Goal: Task Accomplishment & Management: Manage account settings

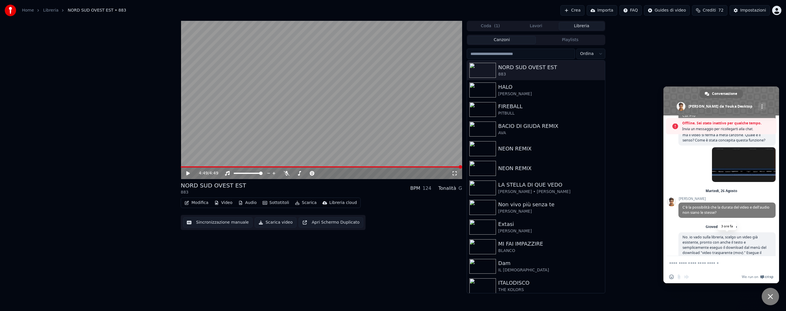
scroll to position [123, 0]
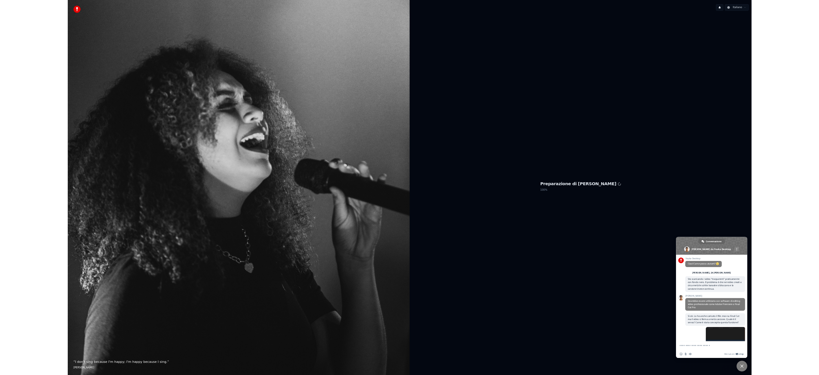
scroll to position [157, 0]
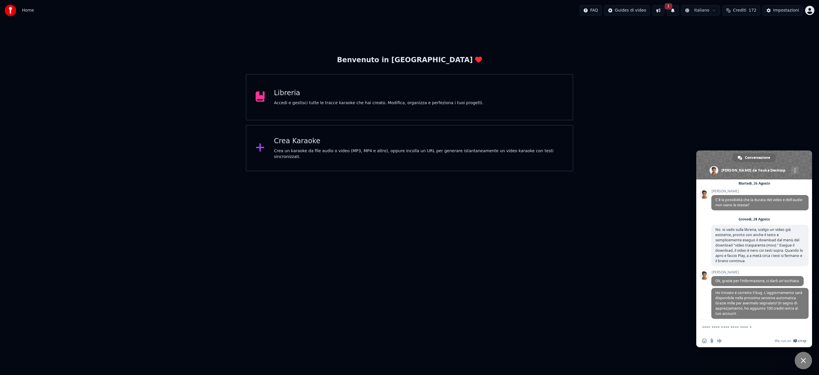
click at [721, 328] on textarea "Scrivi il tuo messaggio..." at bounding box center [748, 327] width 93 height 14
type textarea "**********"
click at [800, 326] on span "Inviare" at bounding box center [801, 327] width 4 height 4
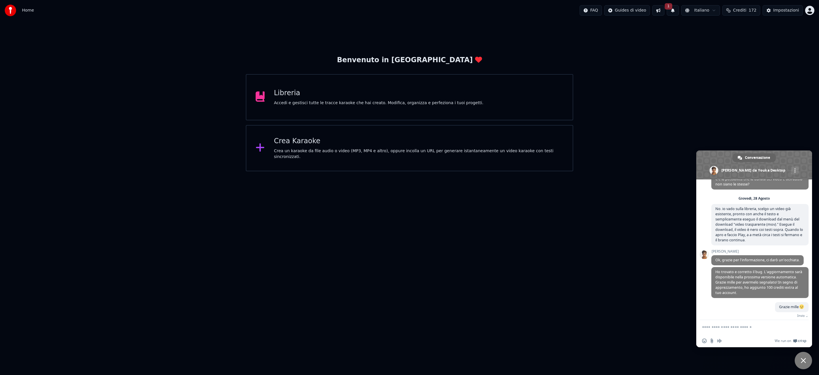
scroll to position [171, 0]
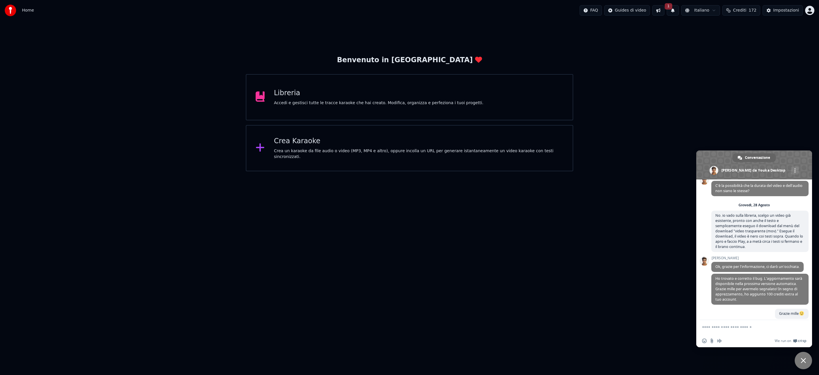
click at [677, 11] on button "1" at bounding box center [672, 10] width 12 height 10
click at [709, 31] on button "Aggiorna" at bounding box center [716, 28] width 28 height 10
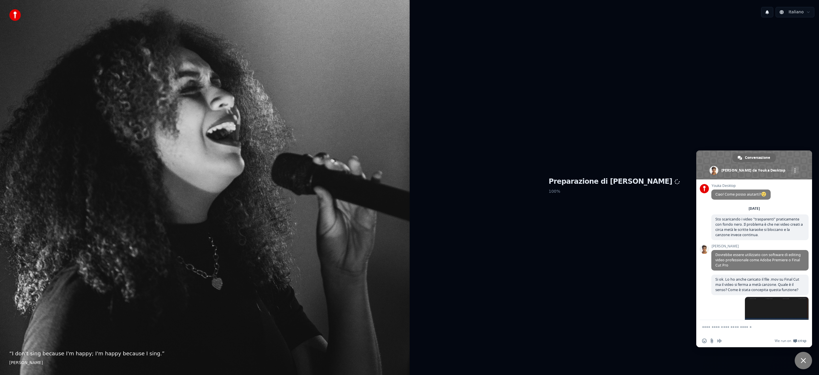
scroll to position [168, 0]
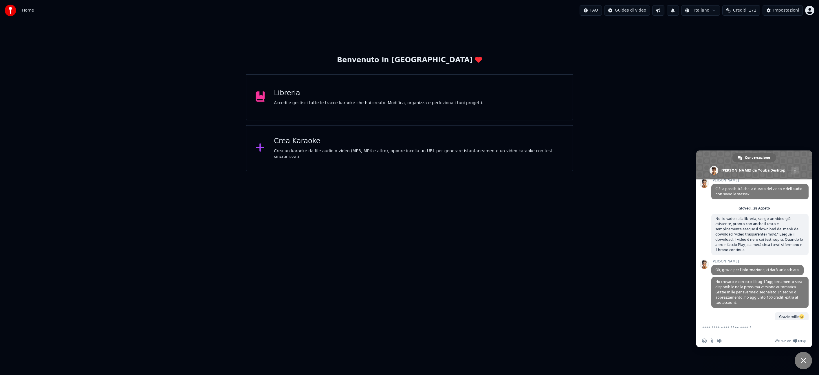
click at [326, 100] on div "Accedi e gestisci tutte le tracce karaoke che hai creato. Modifica, organizza e…" at bounding box center [378, 103] width 209 height 6
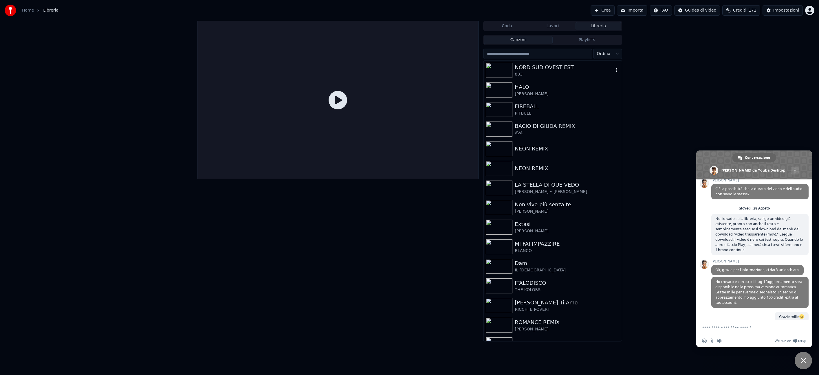
click at [505, 66] on img at bounding box center [499, 70] width 27 height 15
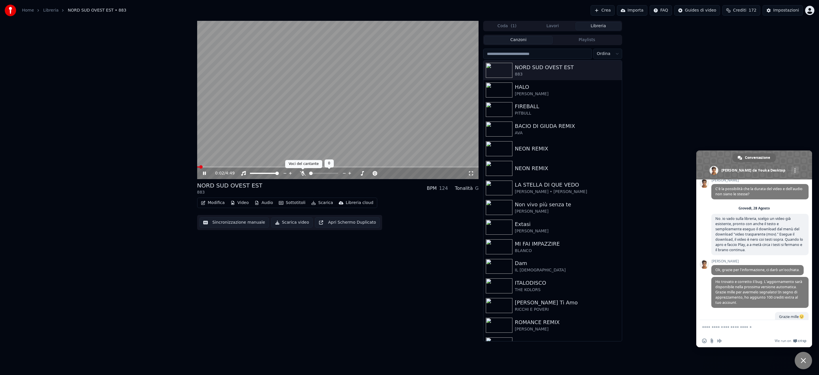
click at [302, 173] on icon at bounding box center [303, 173] width 6 height 5
click at [283, 167] on span at bounding box center [338, 166] width 282 height 1
click at [205, 174] on icon at bounding box center [204, 173] width 3 height 3
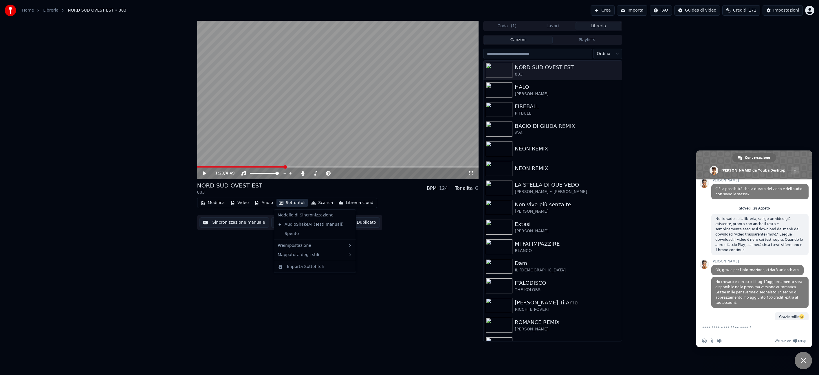
click at [291, 203] on button "Sottotitoli" at bounding box center [291, 203] width 31 height 8
click at [370, 330] on div "FIGO STILE?" at bounding box center [375, 330] width 48 height 9
click at [204, 174] on icon at bounding box center [209, 173] width 14 height 5
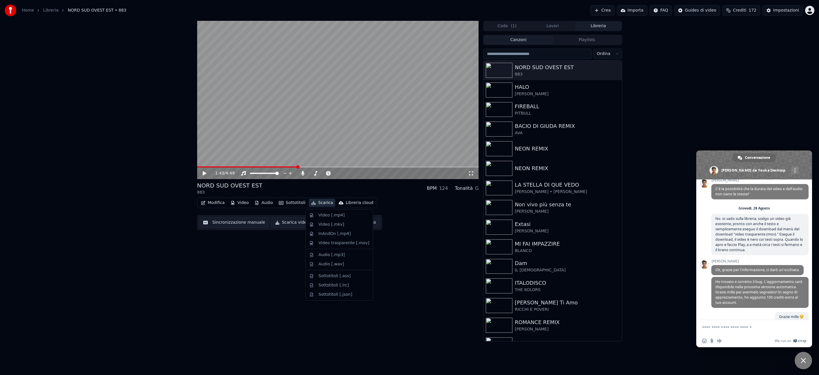
click at [321, 203] on button "Scarica" at bounding box center [322, 203] width 26 height 8
click at [327, 241] on div "Video trasparente [.mov]" at bounding box center [343, 243] width 51 height 6
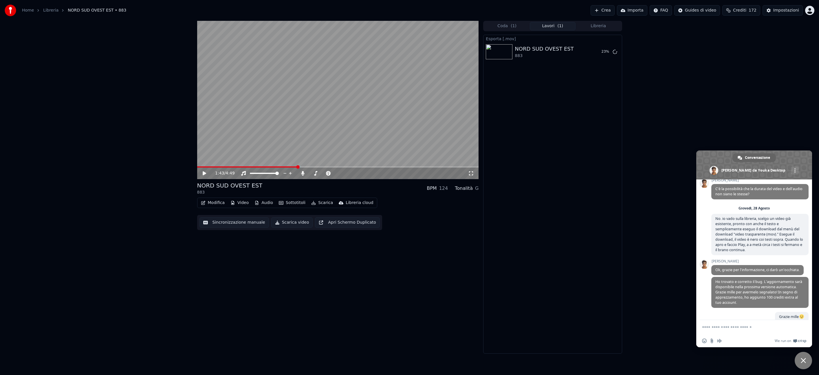
click at [805, 362] on span "Chiudere la chat" at bounding box center [802, 360] width 5 height 5
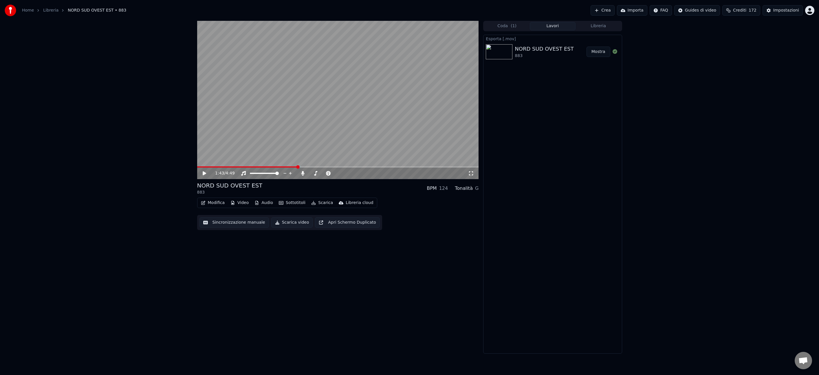
click at [596, 52] on button "Mostra" at bounding box center [598, 52] width 24 height 10
click at [602, 27] on button "Libreria" at bounding box center [598, 26] width 46 height 8
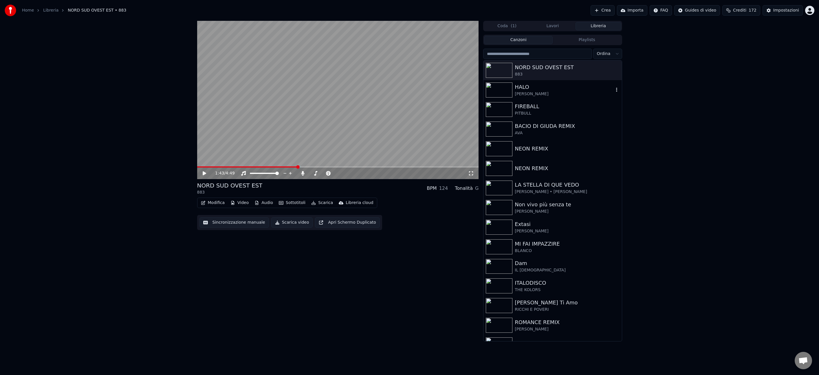
click at [504, 88] on img at bounding box center [499, 89] width 27 height 15
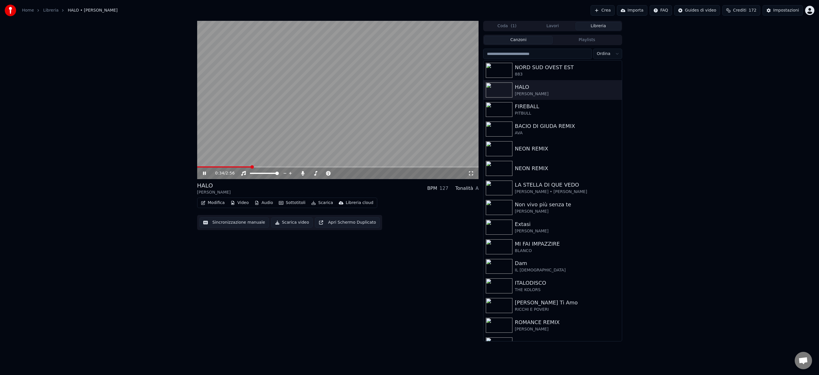
click at [251, 167] on span at bounding box center [338, 166] width 282 height 1
click at [313, 202] on button "Scarica" at bounding box center [322, 203] width 26 height 8
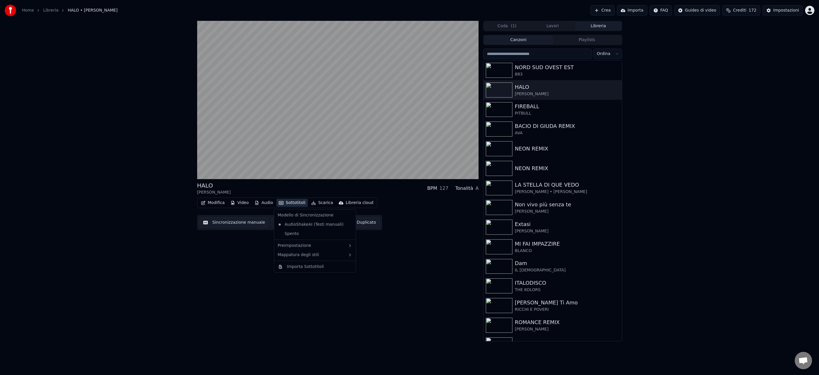
click at [294, 202] on button "Sottotitoli" at bounding box center [291, 203] width 31 height 8
click at [373, 313] on div "ALTO" at bounding box center [375, 311] width 48 height 9
click at [296, 203] on button "Sottotitoli" at bounding box center [291, 203] width 31 height 8
click at [372, 326] on div "FIGO STILE?" at bounding box center [375, 330] width 48 height 9
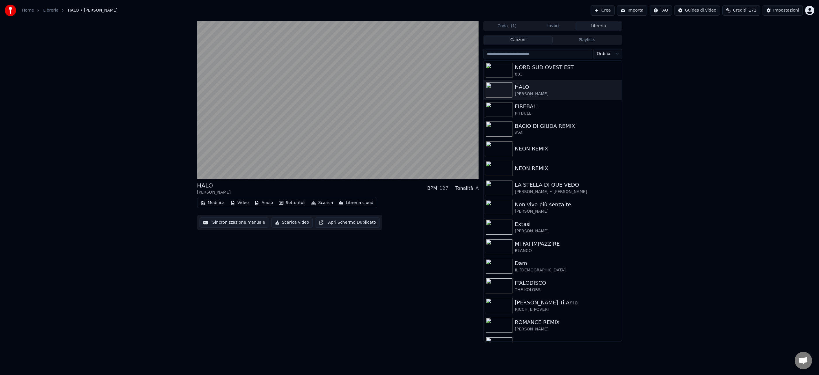
click at [298, 202] on button "Sottotitoli" at bounding box center [291, 203] width 31 height 8
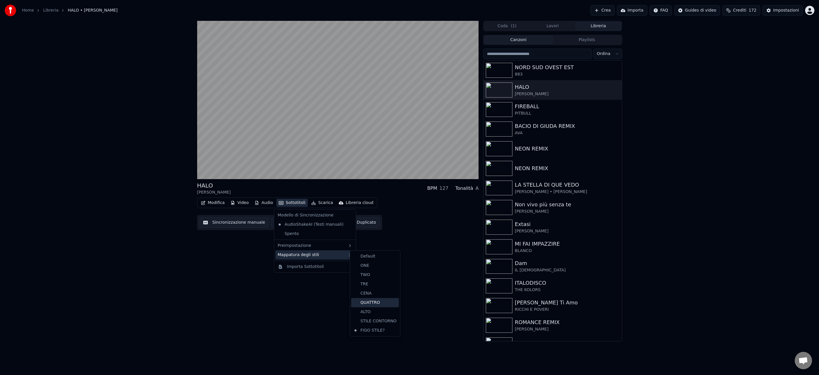
click at [377, 302] on div "QUATTRO" at bounding box center [375, 302] width 48 height 9
click at [292, 203] on button "Sottotitoli" at bounding box center [291, 203] width 31 height 8
click at [377, 329] on div "FIGO STILE?" at bounding box center [375, 330] width 48 height 9
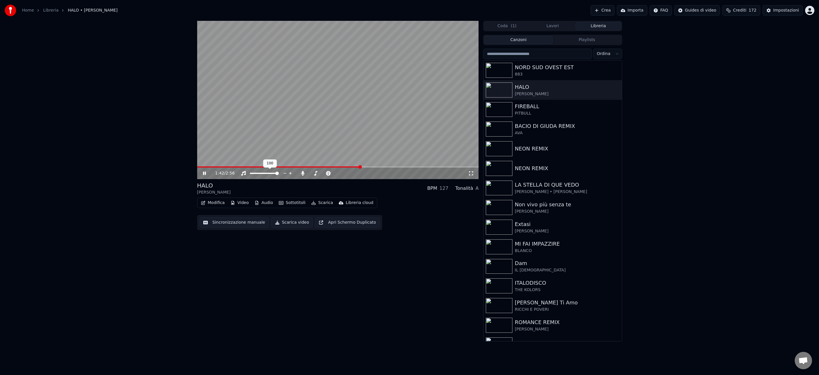
click at [205, 173] on icon at bounding box center [204, 173] width 3 height 3
click at [784, 10] on div "Impostazioni" at bounding box center [786, 11] width 26 height 6
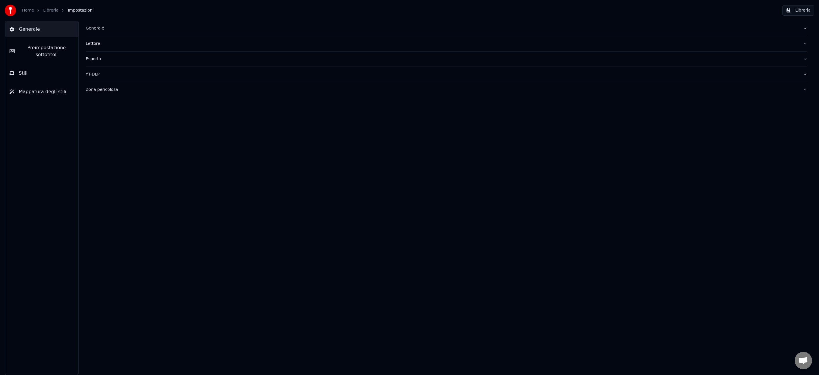
click at [27, 74] on button "Stili" at bounding box center [41, 73] width 73 height 16
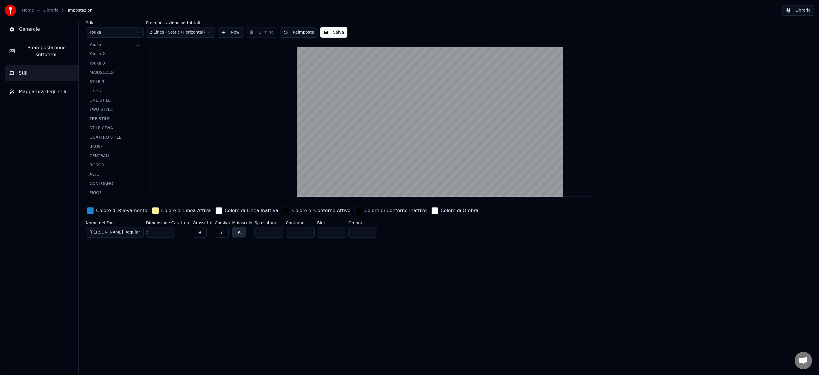
click at [131, 32] on html "Home Libreria Impostazioni Libreria Generale Preimpostazione sottotitoli Stili …" at bounding box center [409, 187] width 819 height 375
type input "***"
type input "*"
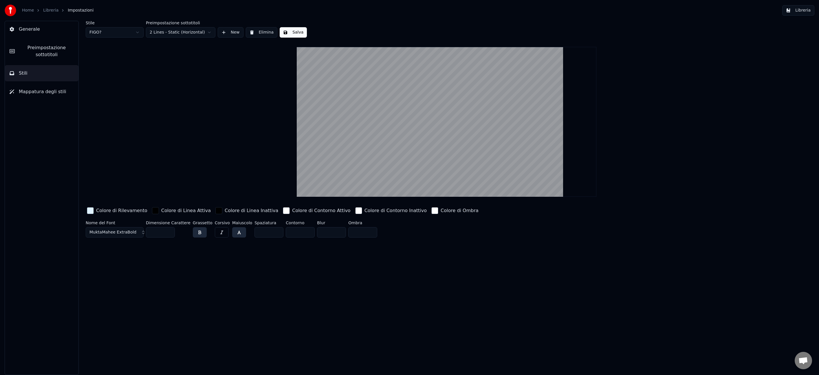
click at [140, 233] on button "MuktaMahee ExtraBold" at bounding box center [115, 232] width 58 height 10
click at [127, 244] on input "text" at bounding box center [117, 244] width 43 height 12
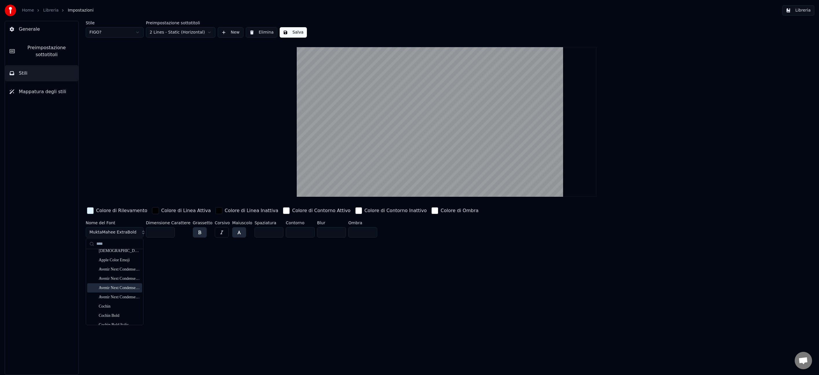
type input "****"
click at [191, 284] on div "Stile FIGO? Preimpostazione sottotitoli 2 Lines - Static (Horizontal) New Elimi…" at bounding box center [446, 198] width 744 height 354
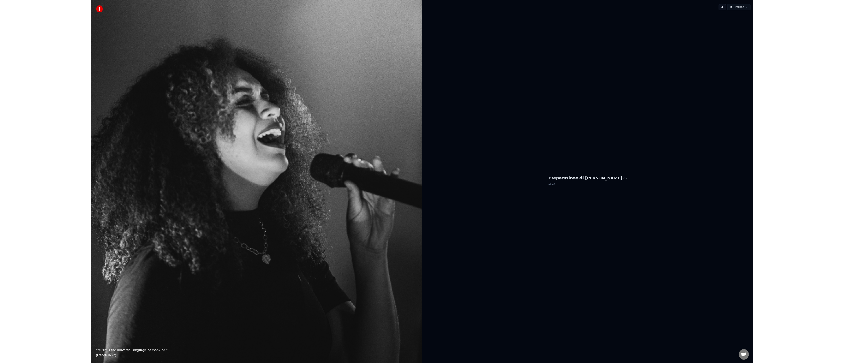
scroll to position [165, 0]
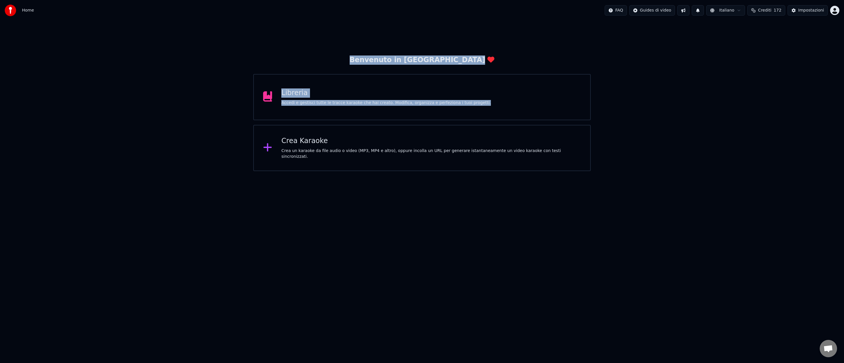
drag, startPoint x: 760, startPoint y: 118, endPoint x: 1111, endPoint y: 9, distance: 367.2
click at [844, 9] on html "Home FAQ Guides di video Italiano Crediti 172 Impostazioni Benvenuto in Youka L…" at bounding box center [422, 85] width 844 height 171
click at [668, 108] on div "Benvenuto in Youka Libreria Accedi e gestisci tutte le tracce karaoke che hai c…" at bounding box center [422, 96] width 844 height 150
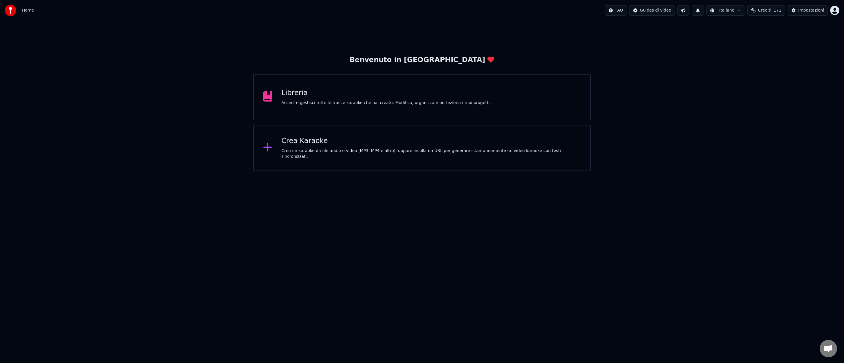
click at [333, 104] on div "Accedi e gestisci tutte le tracce karaoke che hai creato. Modifica, organizza e…" at bounding box center [385, 103] width 209 height 6
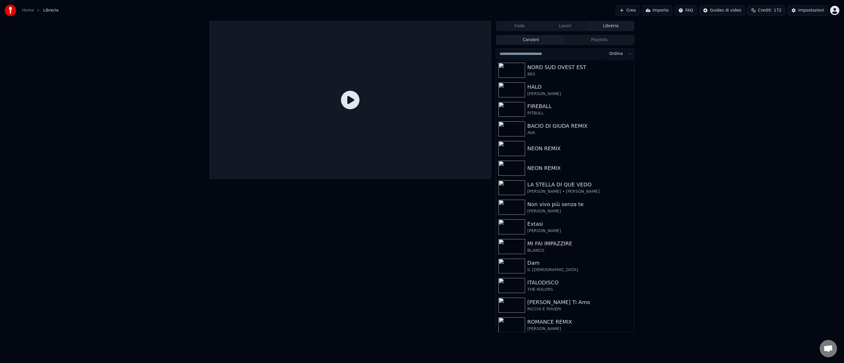
click at [511, 88] on img at bounding box center [511, 89] width 27 height 15
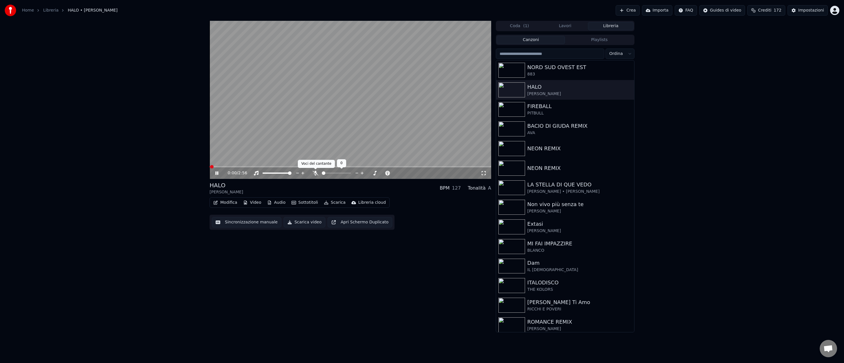
click at [316, 174] on icon at bounding box center [315, 173] width 6 height 5
click at [217, 174] on icon at bounding box center [221, 173] width 14 height 5
click at [810, 10] on div "Impostazioni" at bounding box center [811, 11] width 26 height 6
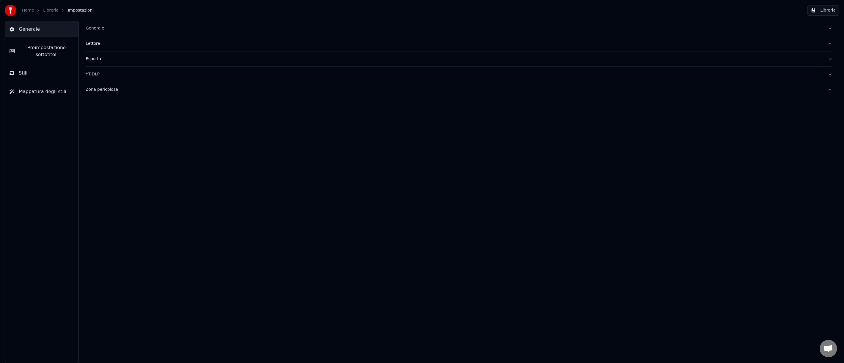
click at [26, 74] on span "Stili" at bounding box center [23, 73] width 9 height 7
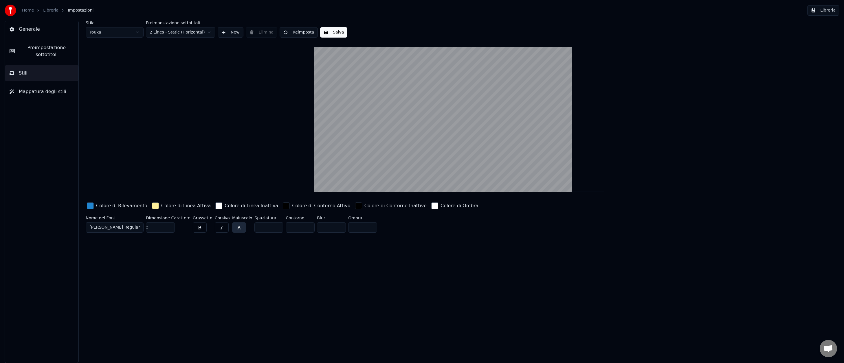
click at [139, 34] on html "Home Libreria Impostazioni Libreria Generale Preimpostazione sottotitoli Stili …" at bounding box center [422, 181] width 844 height 363
type input "***"
type input "*"
click at [119, 226] on span "MuktaMahee ExtraBold" at bounding box center [112, 228] width 47 height 6
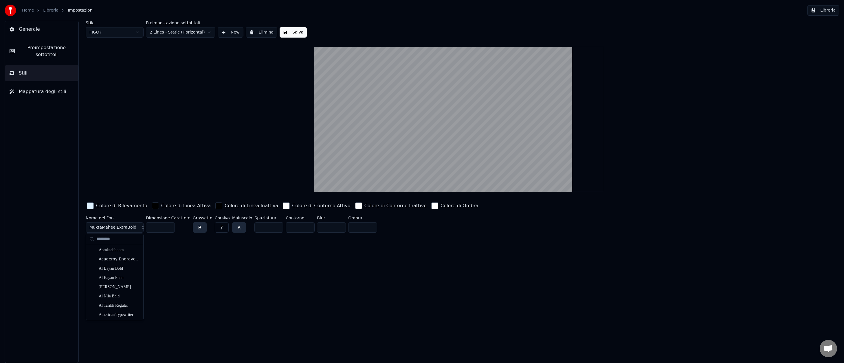
click at [141, 227] on button "MuktaMahee ExtraBold" at bounding box center [115, 228] width 58 height 10
click at [141, 229] on button "MuktaMahee ExtraBold" at bounding box center [115, 228] width 58 height 10
type input "****"
click at [122, 303] on div "Coco Gothic Heavy" at bounding box center [119, 304] width 41 height 6
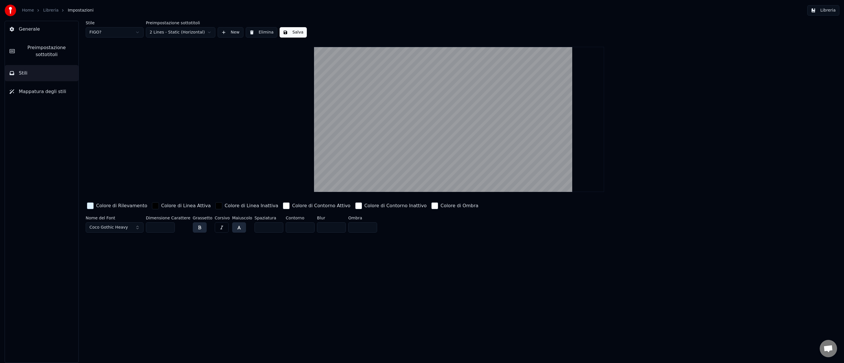
drag, startPoint x: 159, startPoint y: 228, endPoint x: 147, endPoint y: 227, distance: 12.2
click at [147, 227] on input "***" at bounding box center [160, 228] width 29 height 10
drag, startPoint x: 159, startPoint y: 228, endPoint x: 147, endPoint y: 227, distance: 12.2
click at [147, 227] on input "***" at bounding box center [160, 228] width 29 height 10
type input "***"
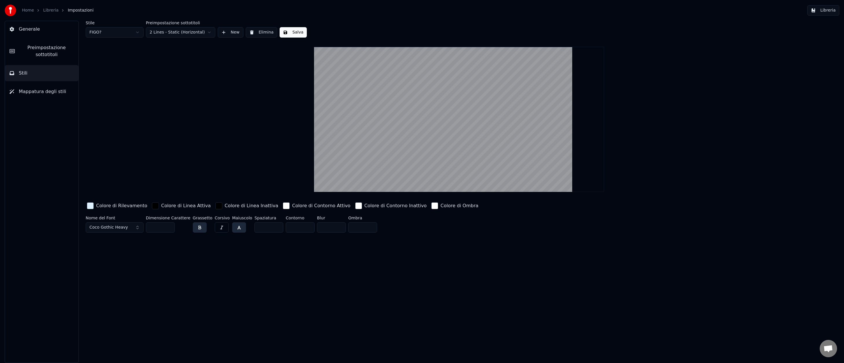
click at [91, 205] on div "button" at bounding box center [90, 206] width 7 height 7
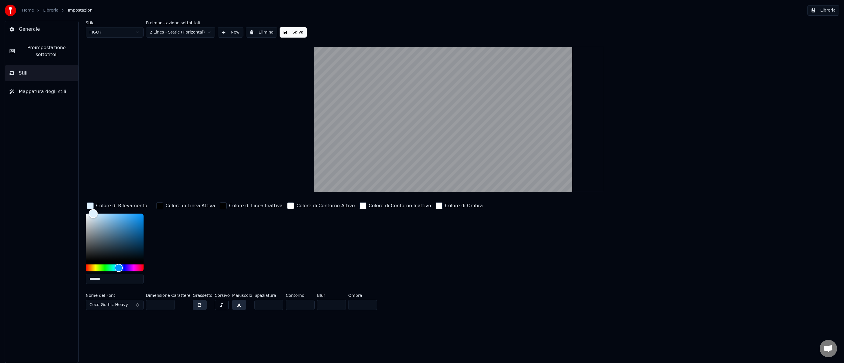
click at [112, 215] on div "Color" at bounding box center [115, 237] width 58 height 47
click at [142, 241] on div "Color" at bounding box center [115, 237] width 58 height 47
click at [142, 252] on div "Color" at bounding box center [115, 237] width 58 height 47
click at [142, 220] on div "Color" at bounding box center [115, 237] width 58 height 47
type input "*******"
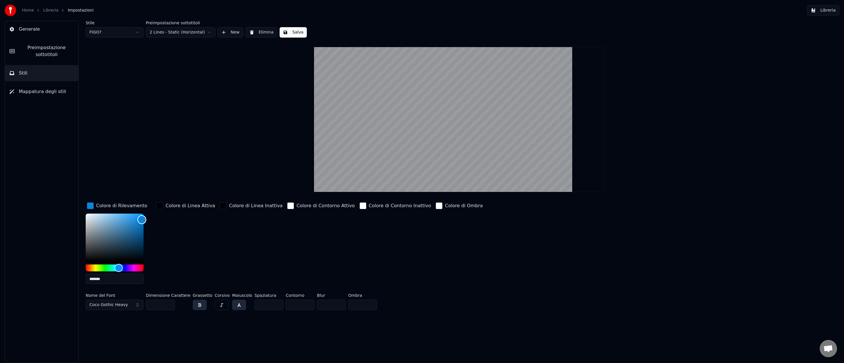
click at [99, 214] on div "Color" at bounding box center [115, 237] width 58 height 47
click at [121, 176] on div "Stile FIGO? Preimpostazione sottotitoli 2 Lines - Static (Horizontal) New Elimi…" at bounding box center [459, 167] width 747 height 292
click at [91, 207] on div "button" at bounding box center [90, 206] width 7 height 7
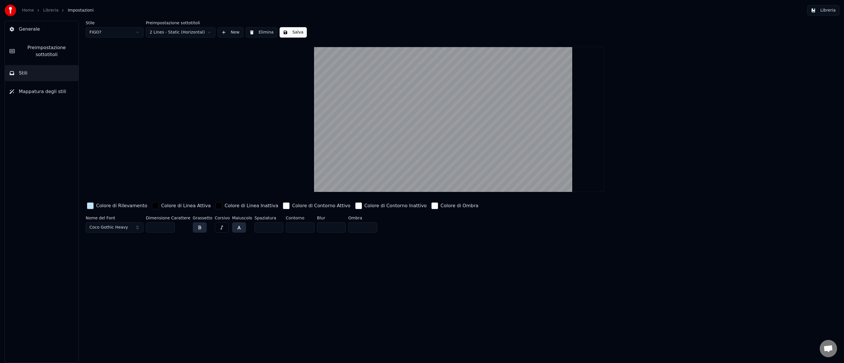
click at [138, 228] on button "Coco Gothic Heavy" at bounding box center [115, 228] width 58 height 10
type input "*****"
click at [128, 253] on div "Murva Demo" at bounding box center [119, 250] width 41 height 6
click at [138, 227] on button "Murva Demo" at bounding box center [115, 228] width 58 height 10
type input "*****"
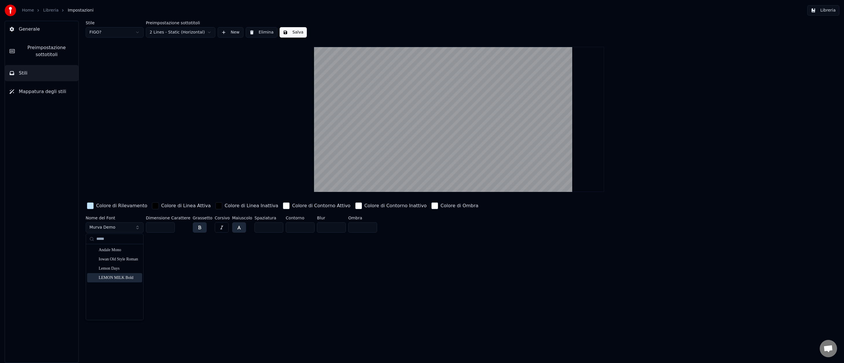
click at [129, 278] on div "LEMON MILK Bold" at bounding box center [119, 278] width 41 height 6
drag, startPoint x: 157, startPoint y: 227, endPoint x: 148, endPoint y: 227, distance: 9.0
click at [148, 227] on input "***" at bounding box center [160, 228] width 29 height 10
drag, startPoint x: 157, startPoint y: 227, endPoint x: 146, endPoint y: 227, distance: 10.4
click at [146, 227] on input "***" at bounding box center [160, 228] width 29 height 10
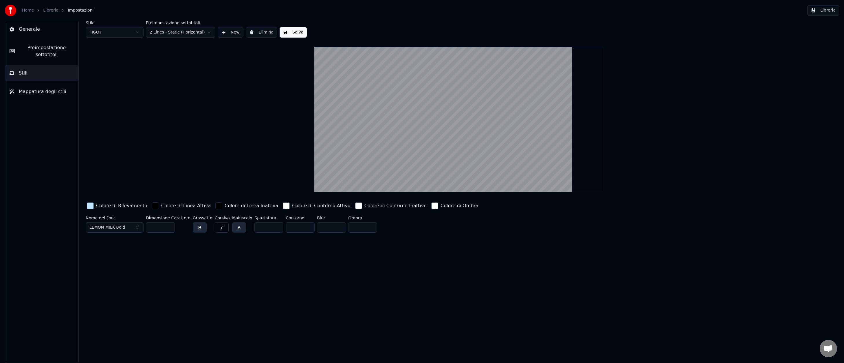
click at [147, 227] on input "******" at bounding box center [160, 228] width 29 height 10
type input "***"
click at [137, 229] on button "LEMON MILK Bold" at bounding box center [115, 228] width 58 height 10
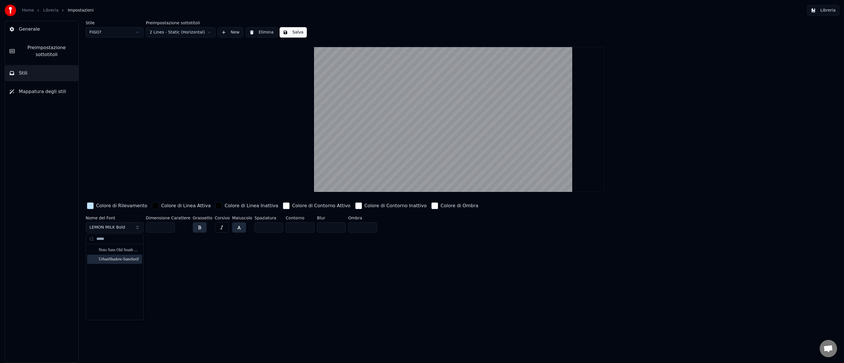
type input "*****"
click at [129, 260] on div "UrbanShadow-SansSerif" at bounding box center [119, 260] width 41 height 6
click at [142, 229] on button "UrbanShadow-SansSerif" at bounding box center [115, 228] width 58 height 10
type input "*****"
click at [126, 279] on div "LEMON MILK Bold" at bounding box center [119, 278] width 41 height 6
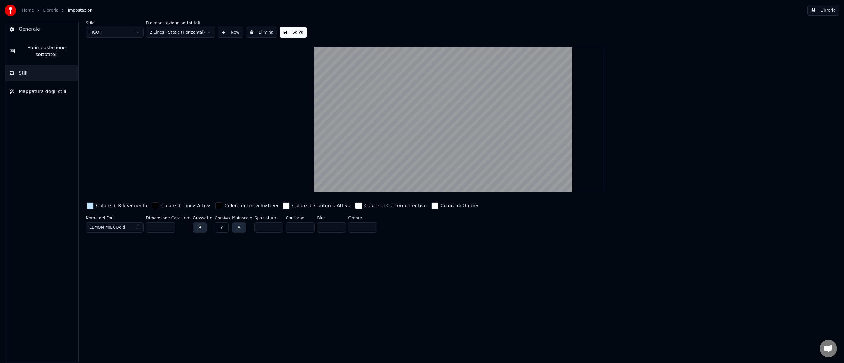
click at [283, 205] on div "button" at bounding box center [286, 206] width 7 height 7
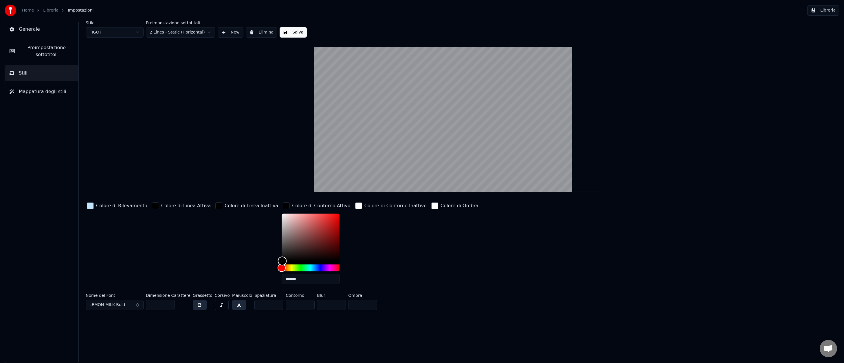
drag, startPoint x: 266, startPoint y: 229, endPoint x: 265, endPoint y: 278, distance: 49.2
click at [282, 278] on div "*******" at bounding box center [312, 250] width 60 height 73
drag, startPoint x: 266, startPoint y: 260, endPoint x: 260, endPoint y: 210, distance: 50.1
click at [260, 210] on div "Colore di Rilevamento Colore di Linea Attiva Colore di Linea Inattiva Colore di…" at bounding box center [381, 245] width 591 height 88
click at [321, 217] on div "Color" at bounding box center [311, 237] width 58 height 47
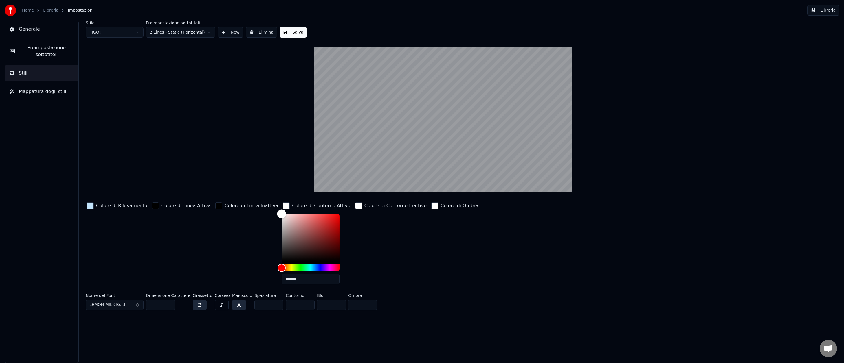
type input "*******"
drag, startPoint x: 268, startPoint y: 214, endPoint x: 261, endPoint y: 212, distance: 7.5
click at [259, 212] on div "Colore di Rilevamento Colore di Linea Attiva Colore di Linea Inattiva Colore di…" at bounding box center [381, 245] width 591 height 88
click at [355, 206] on div "button" at bounding box center [358, 206] width 7 height 7
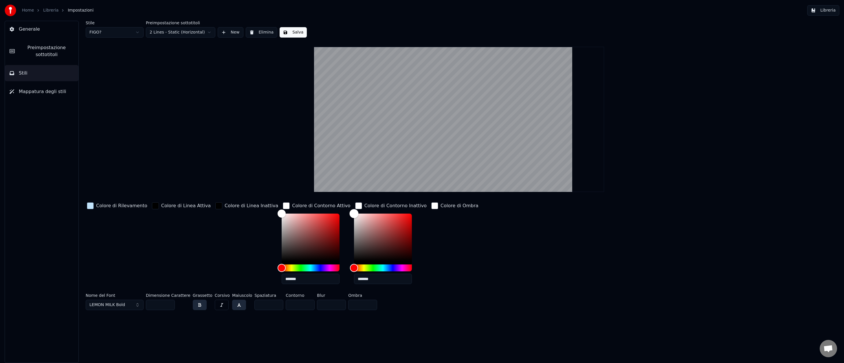
click at [389, 216] on div "Color" at bounding box center [383, 237] width 58 height 47
type input "*******"
drag, startPoint x: 337, startPoint y: 215, endPoint x: 330, endPoint y: 212, distance: 7.8
click at [354, 214] on div "Color" at bounding box center [383, 237] width 58 height 47
click at [431, 206] on div "button" at bounding box center [434, 206] width 7 height 7
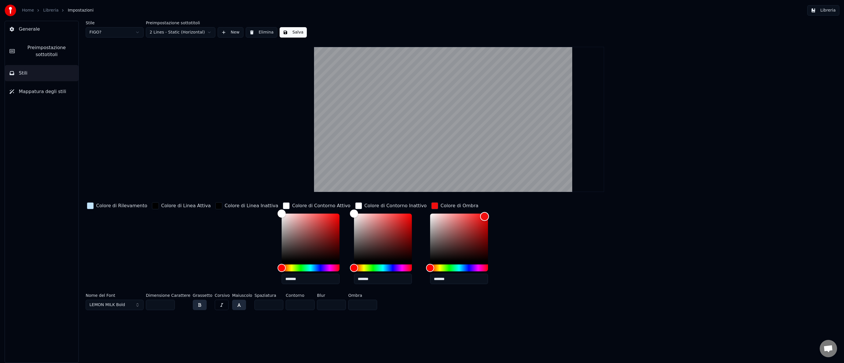
type input "*******"
drag, startPoint x: 459, startPoint y: 216, endPoint x: 464, endPoint y: 215, distance: 4.9
click at [464, 215] on div "Color" at bounding box center [459, 237] width 58 height 47
click at [431, 207] on div "button" at bounding box center [434, 206] width 7 height 7
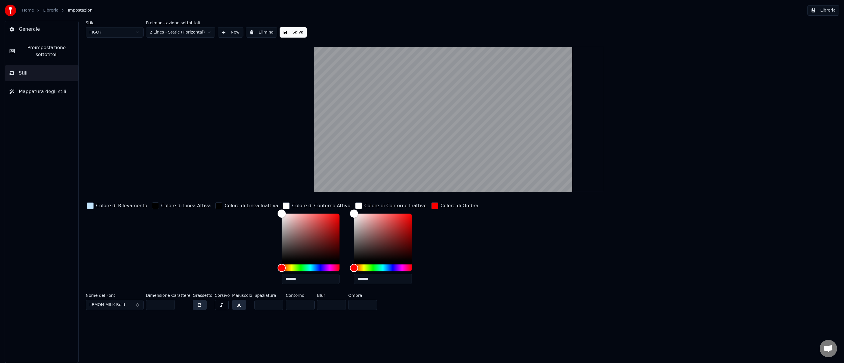
click at [431, 207] on div "button" at bounding box center [434, 206] width 7 height 7
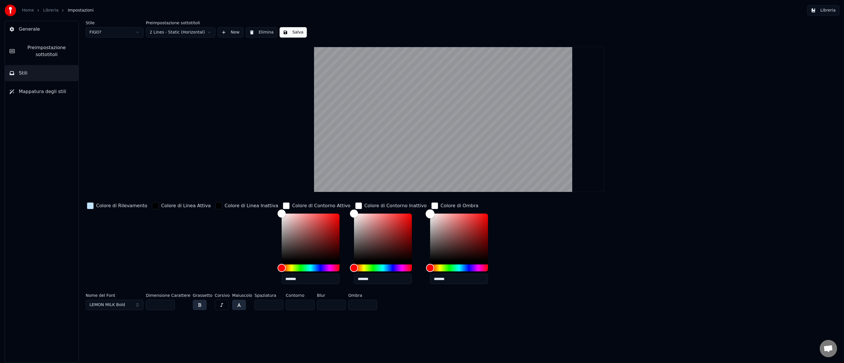
type input "*******"
click at [430, 214] on div "Color" at bounding box center [459, 237] width 58 height 47
type input "*******"
drag, startPoint x: 320, startPoint y: 260, endPoint x: 256, endPoint y: 207, distance: 83.2
click at [256, 207] on div "Colore di Rilevamento Colore di Linea Attiva Colore di Linea Inattiva Colore di…" at bounding box center [381, 245] width 591 height 88
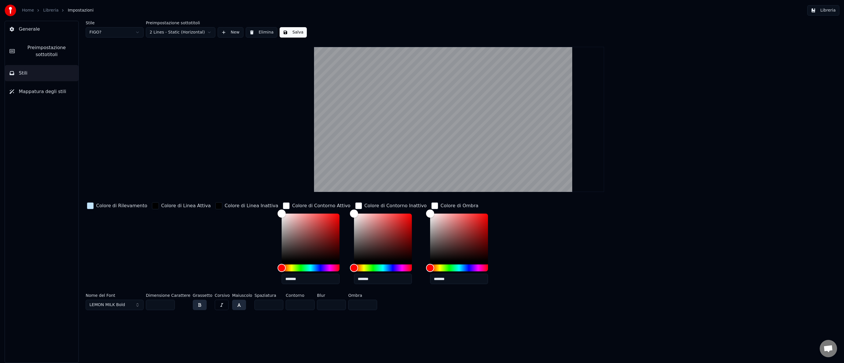
click at [215, 206] on div "button" at bounding box center [218, 206] width 7 height 7
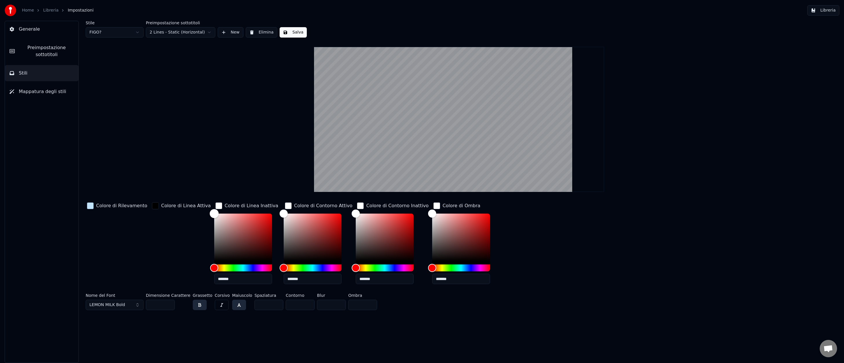
drag, startPoint x: 208, startPoint y: 218, endPoint x: 201, endPoint y: 213, distance: 8.8
click at [214, 214] on div "Color" at bounding box center [243, 237] width 58 height 47
type input "*******"
drag, startPoint x: 204, startPoint y: 213, endPoint x: 204, endPoint y: 274, distance: 61.1
click at [214, 274] on div "*******" at bounding box center [243, 250] width 58 height 73
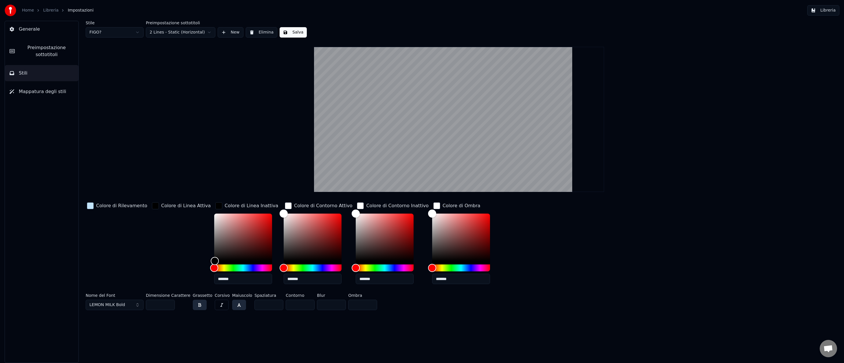
click at [91, 204] on div "button" at bounding box center [90, 206] width 7 height 7
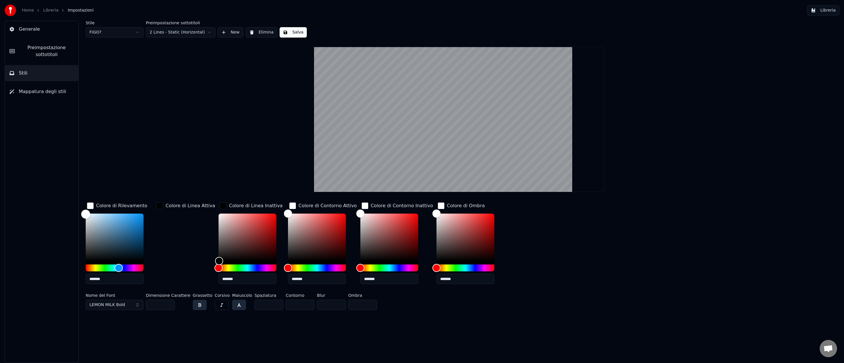
type input "*******"
drag, startPoint x: 92, startPoint y: 216, endPoint x: 79, endPoint y: 214, distance: 13.1
click at [79, 214] on div "Stile FIGO? Preimpostazione sottotitoli 2 Lines - Static (Horizontal) New Elimi…" at bounding box center [459, 192] width 770 height 343
click at [293, 31] on button "Salva" at bounding box center [293, 32] width 27 height 10
click at [821, 11] on button "Libreria" at bounding box center [823, 10] width 32 height 10
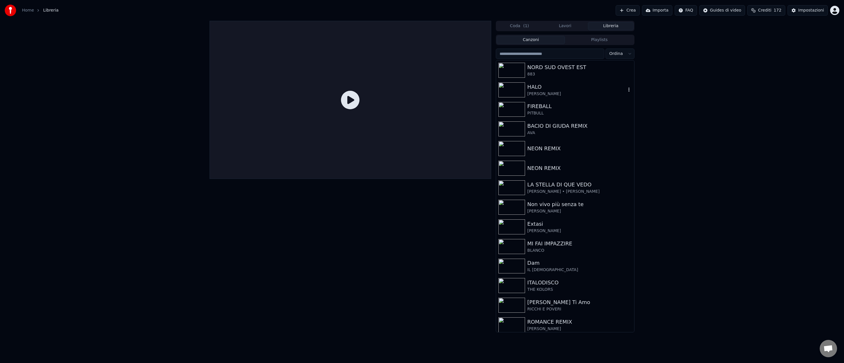
click at [516, 92] on img at bounding box center [511, 89] width 27 height 15
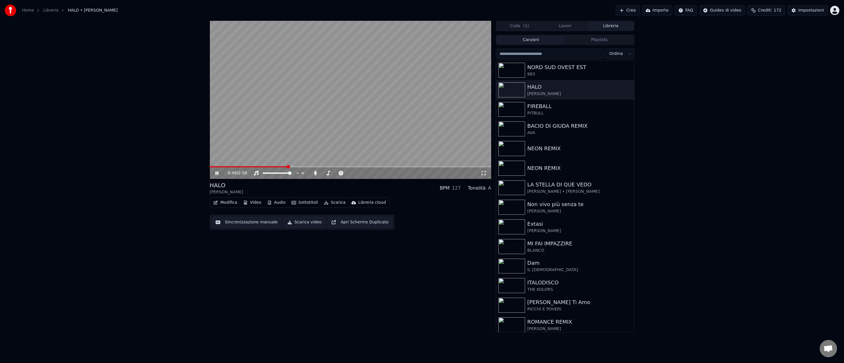
click at [288, 167] on span at bounding box center [350, 166] width 282 height 1
click at [814, 11] on div "Impostazioni" at bounding box center [811, 11] width 26 height 6
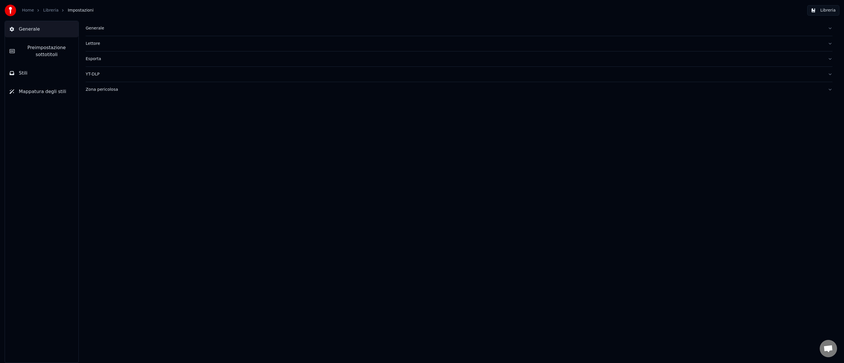
click at [53, 80] on button "Stili" at bounding box center [41, 73] width 73 height 16
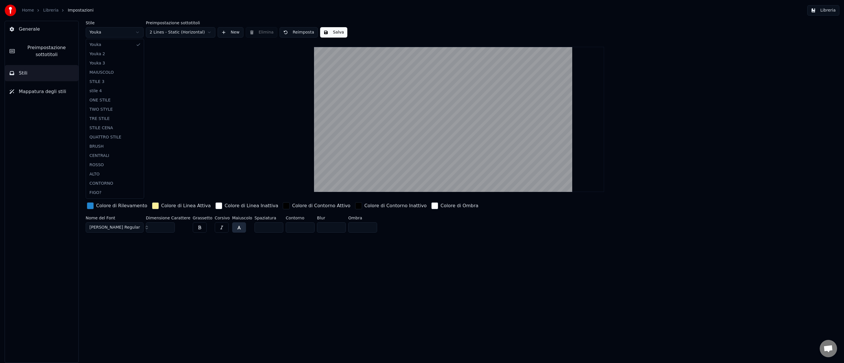
click at [126, 31] on html "Home Libreria Impostazioni Libreria Generale Preimpostazione sottotitoli Stili …" at bounding box center [422, 181] width 844 height 363
type input "***"
type input "*"
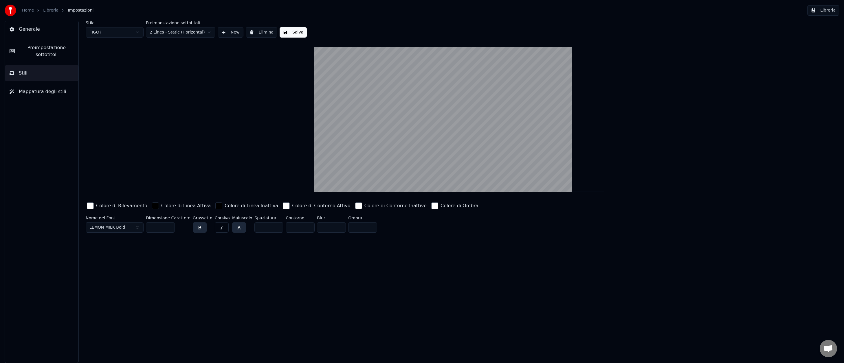
drag, startPoint x: 158, startPoint y: 228, endPoint x: 145, endPoint y: 227, distance: 12.8
click at [145, 227] on div "Nome del Font LEMON MILK Bold Dimensione Carattere *** Grassetto Corsivo Maiusc…" at bounding box center [381, 225] width 591 height 19
type input "***"
click at [297, 30] on button "Salva" at bounding box center [293, 32] width 27 height 10
click at [825, 10] on button "Libreria" at bounding box center [823, 10] width 32 height 10
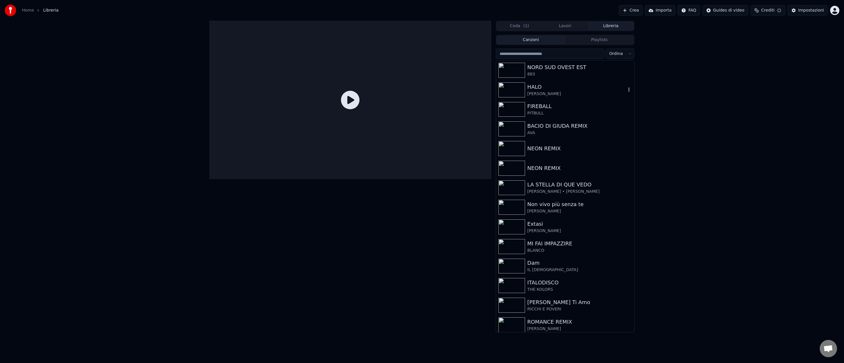
click at [584, 94] on div "JODY" at bounding box center [576, 94] width 99 height 6
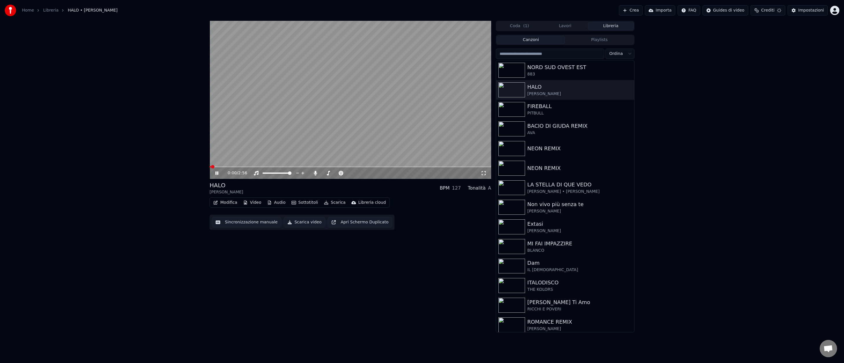
click at [285, 166] on span at bounding box center [350, 166] width 282 height 1
click at [811, 12] on div "Impostazioni" at bounding box center [811, 11] width 26 height 6
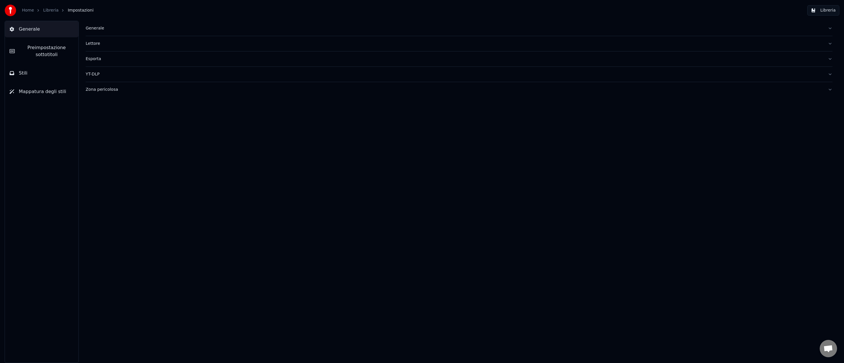
click at [31, 74] on button "Stili" at bounding box center [41, 73] width 73 height 16
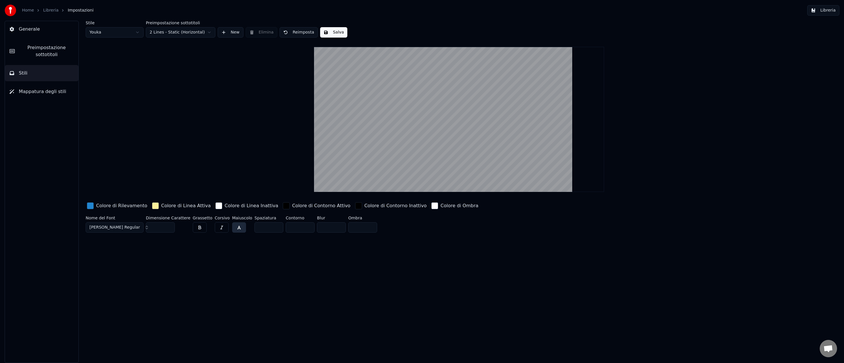
click at [102, 32] on html "Home Libreria Impostazioni Libreria Generale Preimpostazione sottotitoli Stili …" at bounding box center [422, 181] width 844 height 363
type input "***"
type input "*"
click at [158, 228] on input "***" at bounding box center [160, 228] width 29 height 10
type input "***"
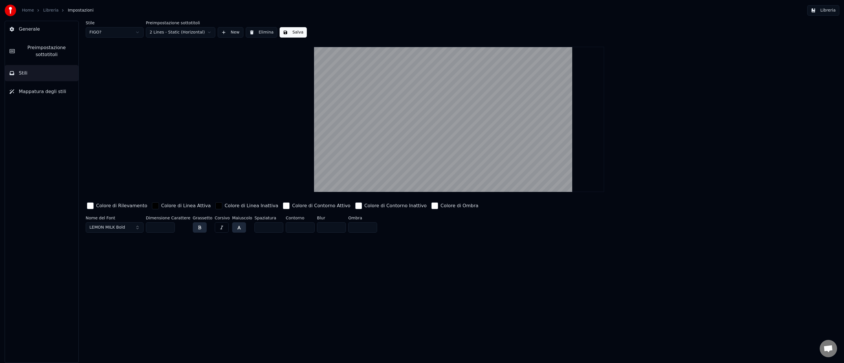
click at [189, 260] on div "Stile FIGO? Preimpostazione sottotitoli 2 Lines - Static (Horizontal) New Elimi…" at bounding box center [459, 192] width 770 height 343
click at [294, 32] on button "Salva" at bounding box center [293, 32] width 27 height 10
click at [825, 12] on button "Libreria" at bounding box center [823, 10] width 32 height 10
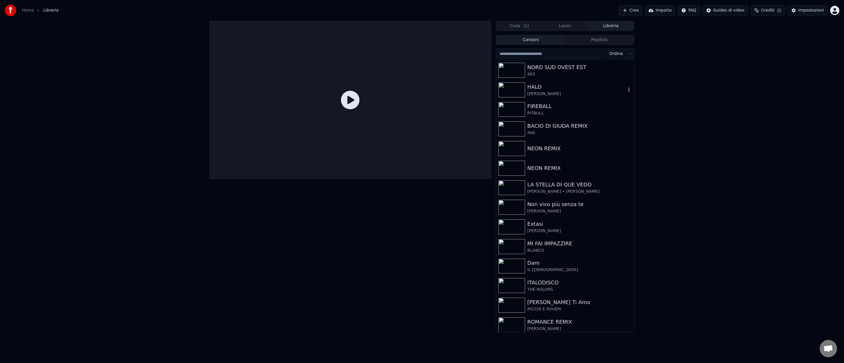
click at [529, 90] on div "HALO" at bounding box center [576, 87] width 99 height 8
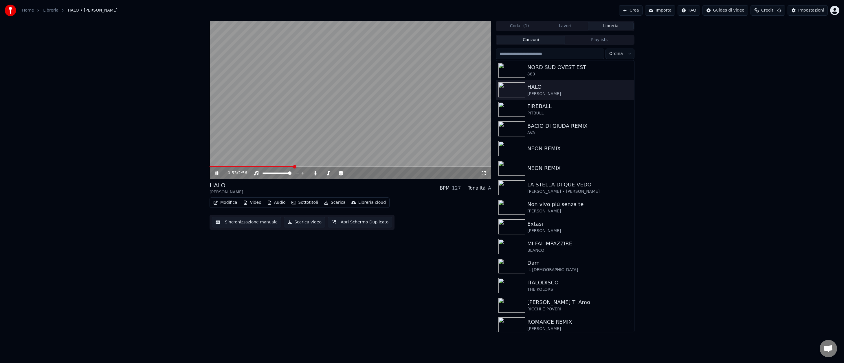
click at [294, 166] on span at bounding box center [350, 166] width 282 height 1
click at [403, 167] on span at bounding box center [350, 166] width 282 height 1
click at [218, 172] on icon at bounding box center [221, 173] width 14 height 5
click at [308, 223] on button "Scarica video" at bounding box center [305, 222] width 42 height 10
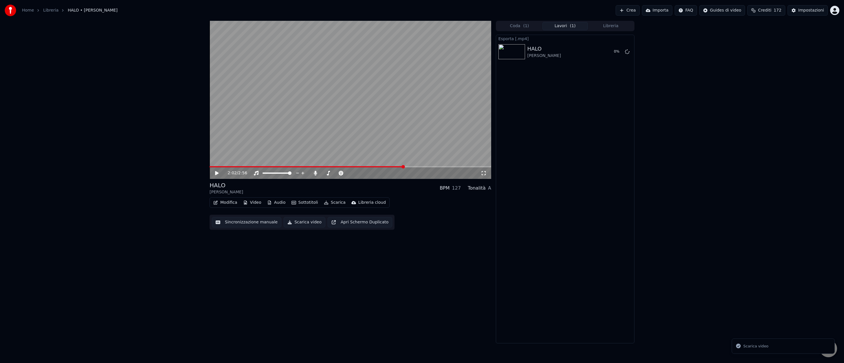
click at [308, 223] on button "Scarica video" at bounding box center [305, 222] width 42 height 10
click at [627, 78] on icon at bounding box center [627, 78] width 5 height 5
click at [627, 52] on icon at bounding box center [627, 51] width 5 height 5
click at [340, 202] on button "Scarica" at bounding box center [334, 203] width 26 height 8
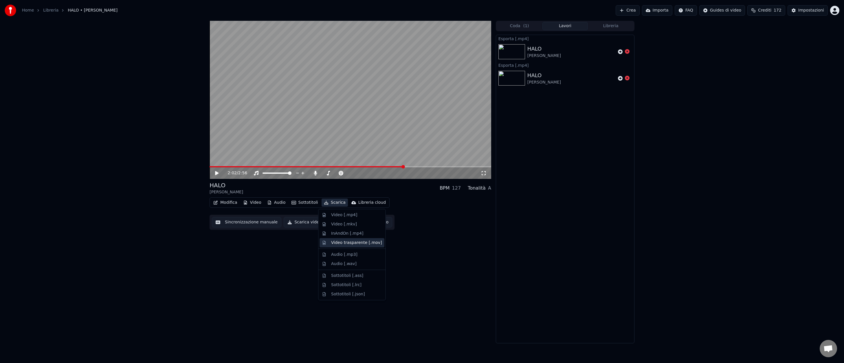
click at [342, 241] on div "Video trasparente [.mov]" at bounding box center [356, 243] width 51 height 6
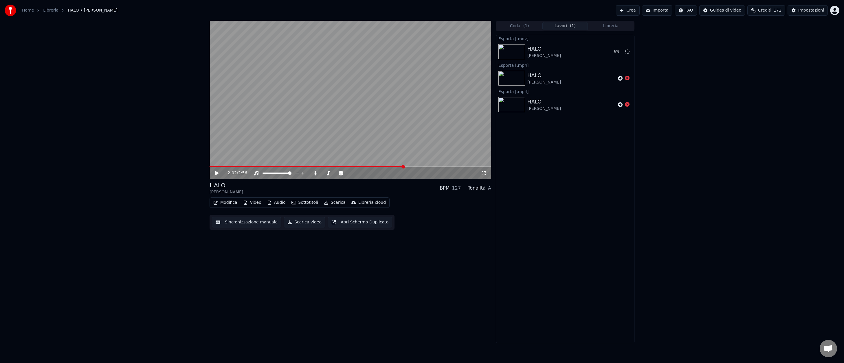
click at [554, 27] on button "Lavori ( 1 )" at bounding box center [565, 26] width 46 height 8
click at [607, 25] on button "Libreria" at bounding box center [611, 26] width 46 height 8
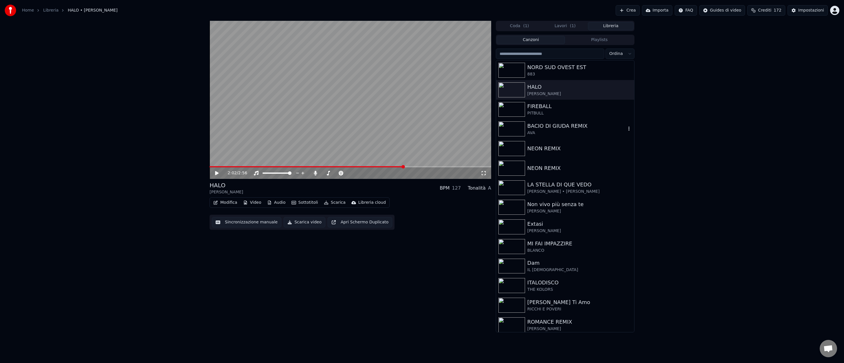
click at [515, 125] on img at bounding box center [511, 129] width 27 height 15
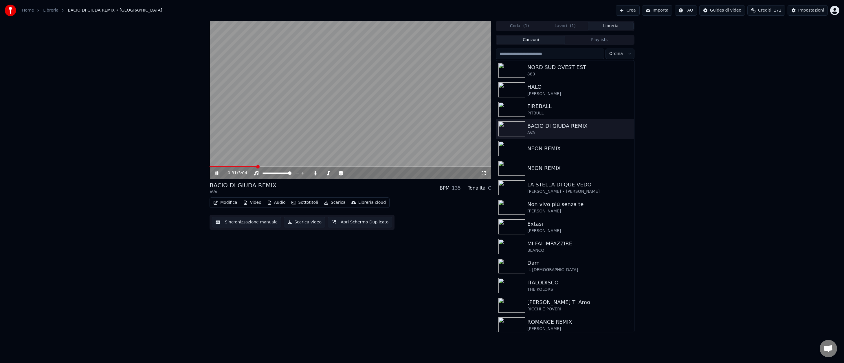
click at [257, 166] on span at bounding box center [350, 166] width 282 height 1
click at [401, 167] on span at bounding box center [350, 166] width 282 height 1
click at [217, 174] on icon at bounding box center [216, 173] width 3 height 3
click at [336, 203] on button "Scarica" at bounding box center [334, 203] width 26 height 8
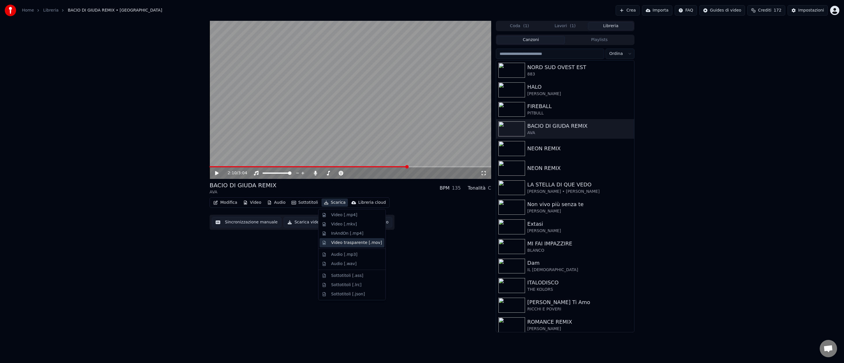
click at [346, 241] on div "Video trasparente [.mov]" at bounding box center [356, 243] width 51 height 6
click at [610, 24] on button "Libreria" at bounding box center [611, 26] width 46 height 8
click at [516, 148] on img at bounding box center [511, 148] width 27 height 15
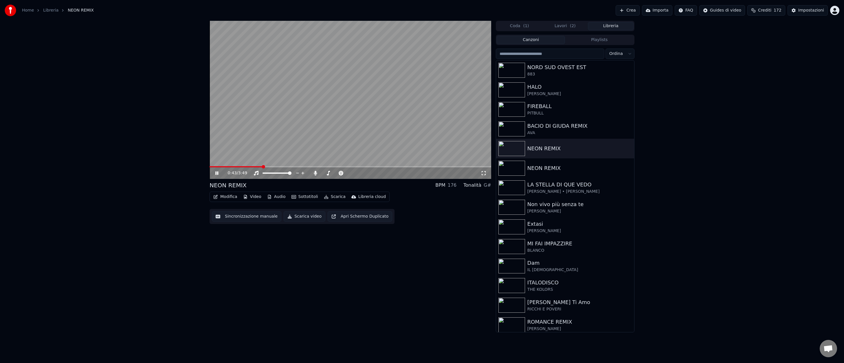
click at [263, 167] on span at bounding box center [350, 166] width 282 height 1
click at [217, 173] on icon at bounding box center [216, 173] width 3 height 3
click at [514, 25] on button "Coda ( 1 )" at bounding box center [520, 26] width 46 height 8
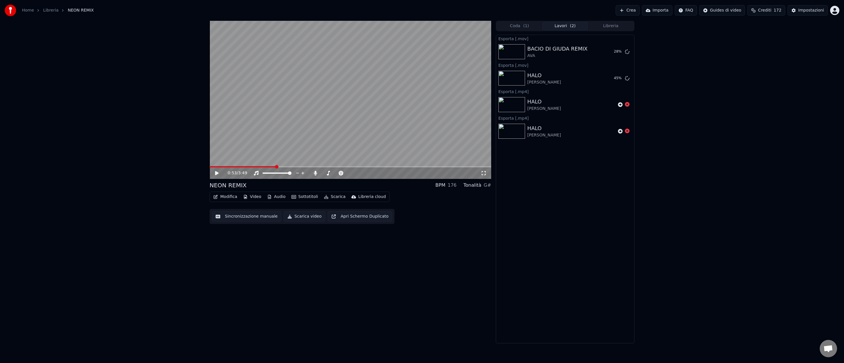
click at [560, 25] on button "Lavori ( 2 )" at bounding box center [565, 26] width 46 height 8
click at [812, 10] on div "Impostazioni" at bounding box center [811, 11] width 26 height 6
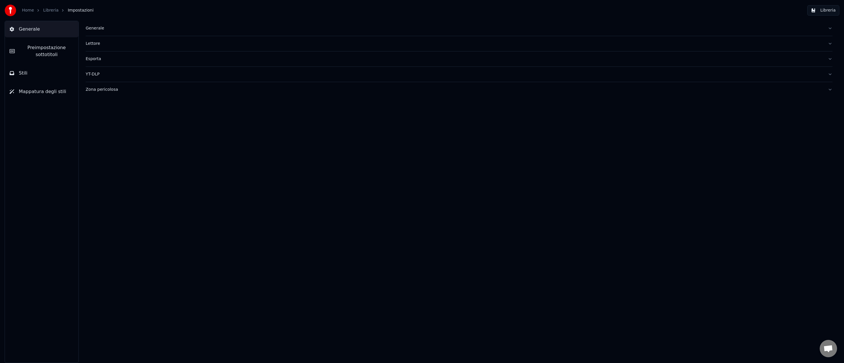
click at [34, 72] on button "Stili" at bounding box center [41, 73] width 73 height 16
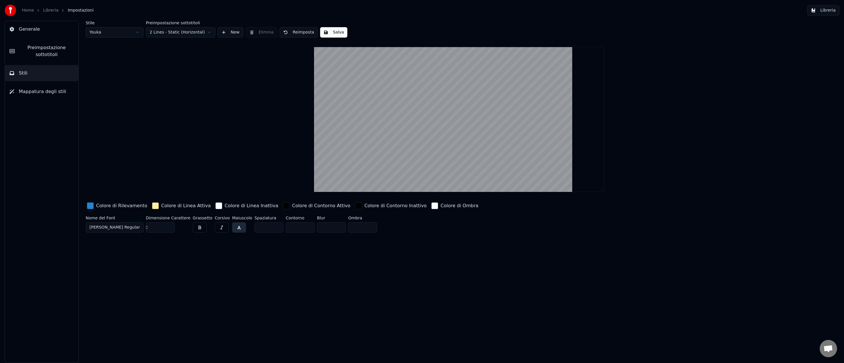
click at [112, 30] on html "Home Libreria Impostazioni Libreria Generale Preimpostazione sottotitoli Stili …" at bounding box center [422, 181] width 844 height 363
type input "***"
type input "*"
click at [820, 8] on button "Libreria" at bounding box center [823, 10] width 32 height 10
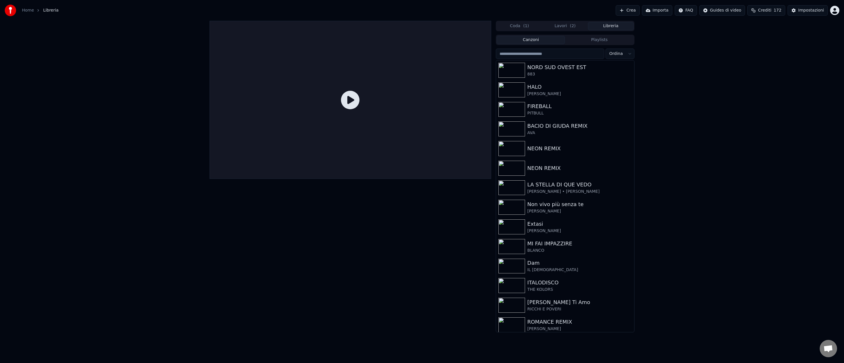
click at [596, 40] on button "Playlists" at bounding box center [599, 40] width 69 height 8
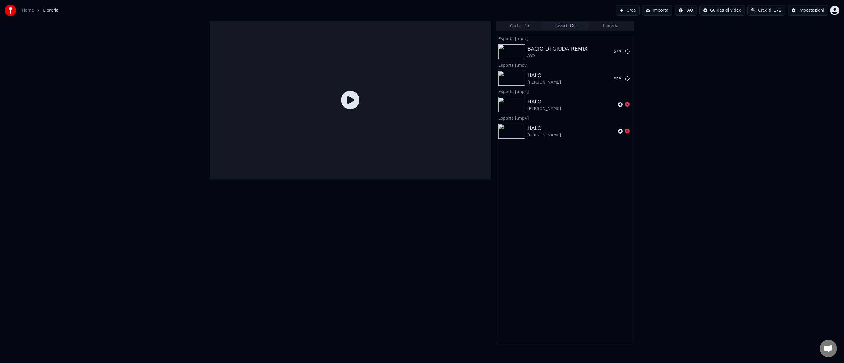
click at [556, 27] on button "Lavori ( 2 )" at bounding box center [565, 26] width 46 height 8
click at [807, 10] on div "Impostazioni" at bounding box center [811, 11] width 26 height 6
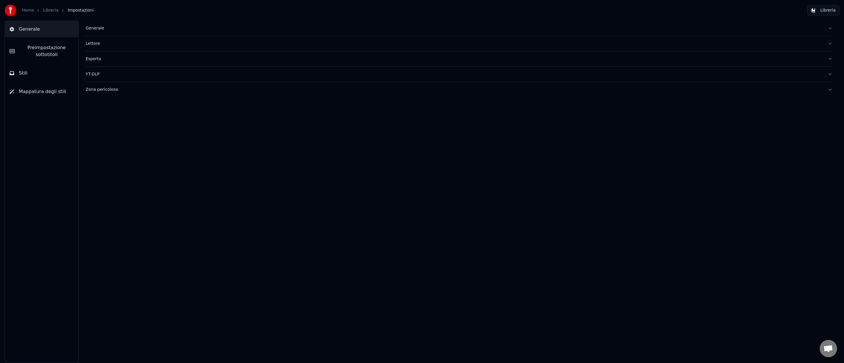
click at [21, 73] on span "Stili" at bounding box center [23, 73] width 9 height 7
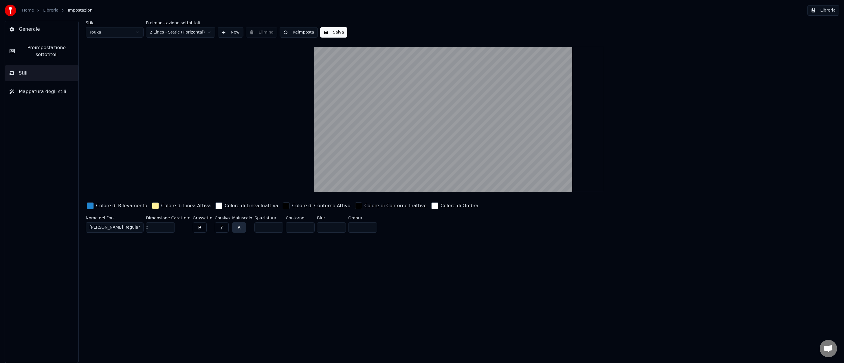
click at [113, 31] on html "Home Libreria Impostazioni Libreria Generale Preimpostazione sottotitoli Stili …" at bounding box center [422, 181] width 844 height 363
type input "***"
type input "*"
click at [48, 51] on span "Preimpostazione sottotitoli" at bounding box center [46, 51] width 54 height 14
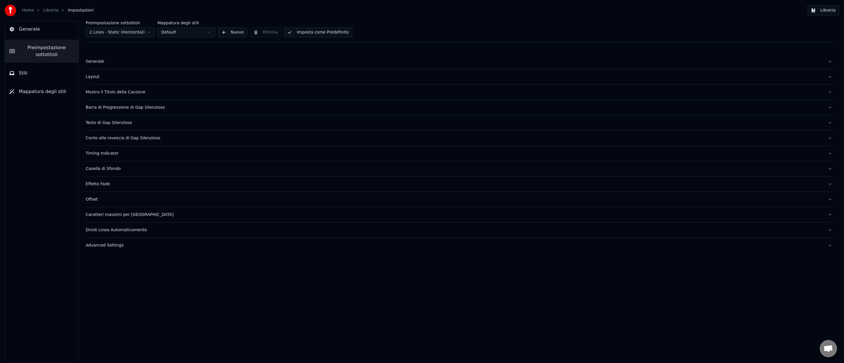
click at [148, 32] on html "Home Libreria Impostazioni Libreria Generale Preimpostazione sottotitoli Stili …" at bounding box center [422, 181] width 844 height 363
click at [149, 32] on html "Home Libreria Impostazioni Libreria Generale Preimpostazione sottotitoli Stili …" at bounding box center [422, 181] width 844 height 363
click at [43, 92] on span "Mappatura degli stili" at bounding box center [42, 91] width 47 height 7
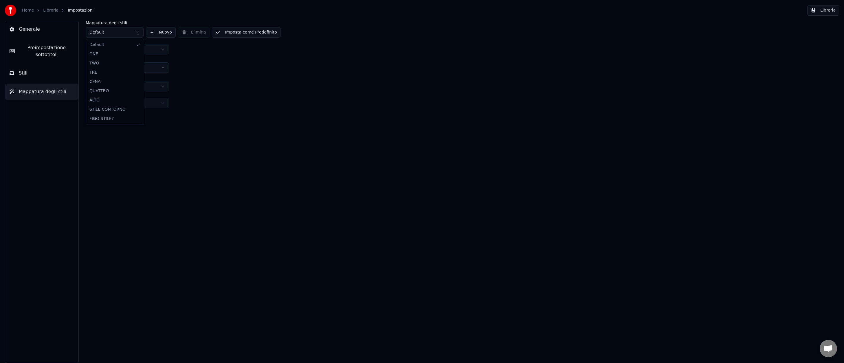
click at [139, 32] on html "Home Libreria Impostazioni Libreria Generale Preimpostazione sottotitoli Stili …" at bounding box center [422, 181] width 844 height 363
click at [139, 22] on html "Home Libreria Impostazioni Libreria Generale Preimpostazione sottotitoli Stili …" at bounding box center [422, 181] width 844 height 363
click at [825, 10] on button "Libreria" at bounding box center [823, 10] width 32 height 10
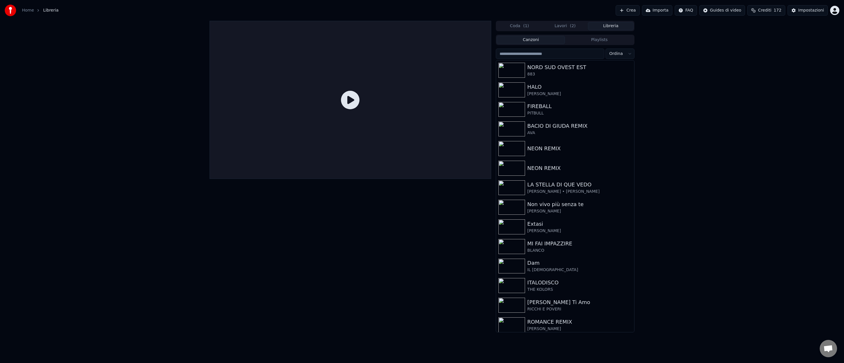
click at [563, 24] on button "Lavori ( 2 )" at bounding box center [565, 26] width 46 height 8
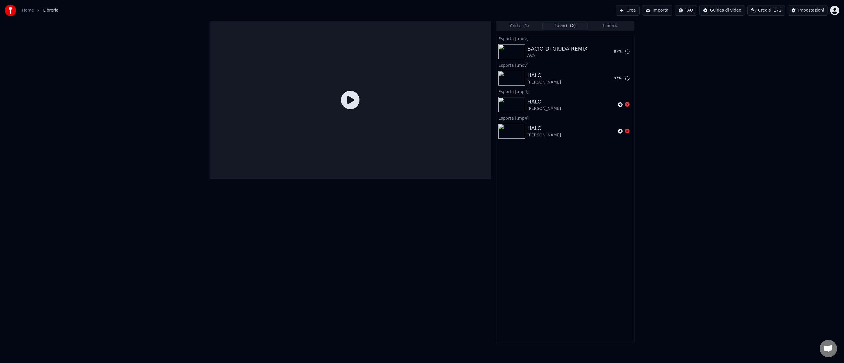
click at [521, 27] on button "Coda ( 1 )" at bounding box center [520, 26] width 46 height 8
click at [565, 26] on button "Lavori ( 2 )" at bounding box center [565, 26] width 46 height 8
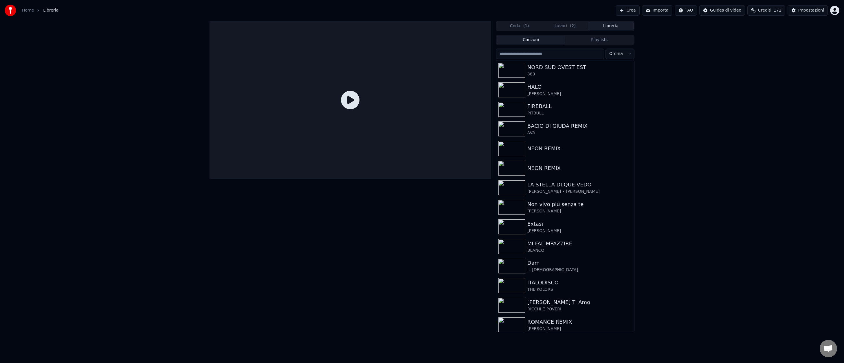
click at [611, 26] on button "Libreria" at bounding box center [611, 26] width 46 height 8
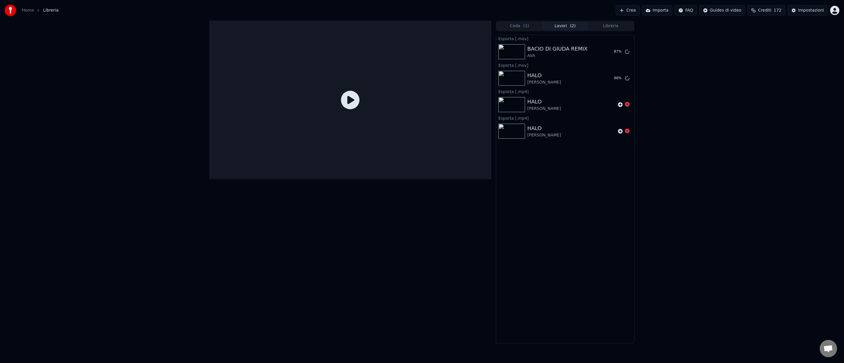
click at [568, 23] on button "Lavori ( 2 )" at bounding box center [565, 26] width 46 height 8
click at [810, 9] on div "Impostazioni" at bounding box center [811, 11] width 26 height 6
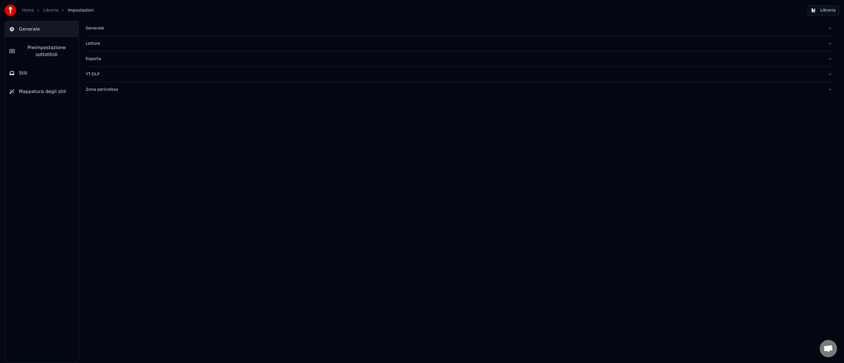
click at [46, 53] on span "Preimpostazione sottotitoli" at bounding box center [46, 51] width 54 height 14
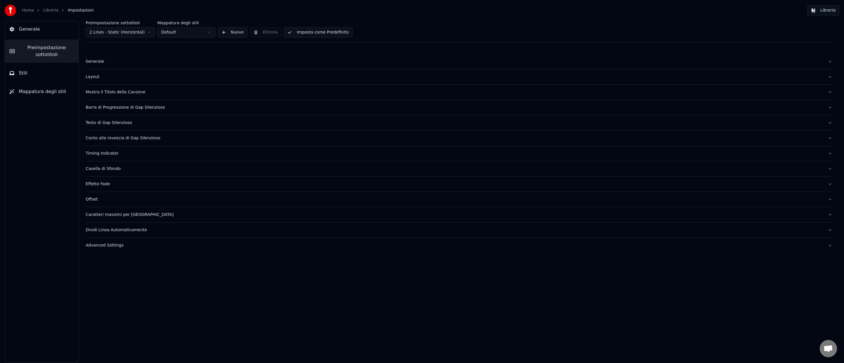
click at [97, 77] on div "Layout" at bounding box center [454, 77] width 737 height 6
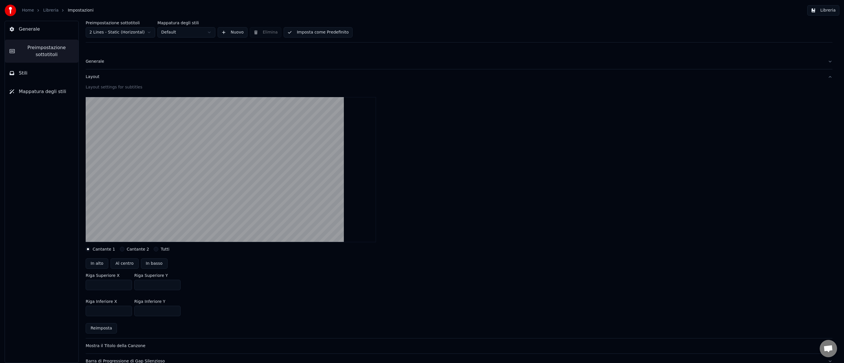
click at [828, 10] on button "Libreria" at bounding box center [823, 10] width 32 height 10
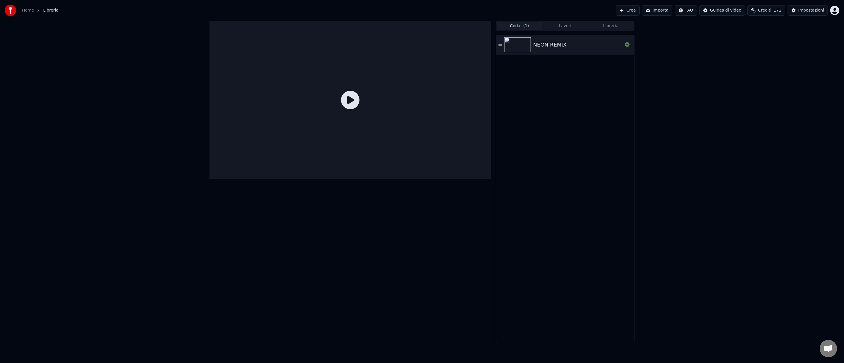
click at [532, 25] on button "Coda ( 1 )" at bounding box center [520, 26] width 46 height 8
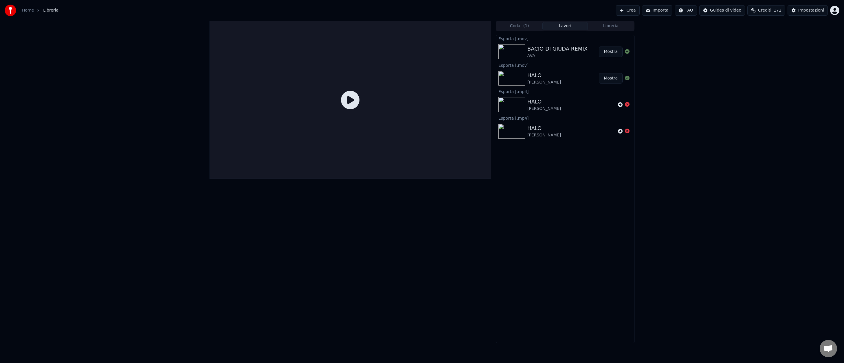
click at [564, 25] on button "Lavori" at bounding box center [565, 26] width 46 height 8
click at [609, 77] on button "Mostra" at bounding box center [611, 78] width 24 height 10
click at [613, 52] on button "Mostra" at bounding box center [611, 52] width 24 height 10
click at [811, 11] on div "Impostazioni" at bounding box center [811, 11] width 26 height 6
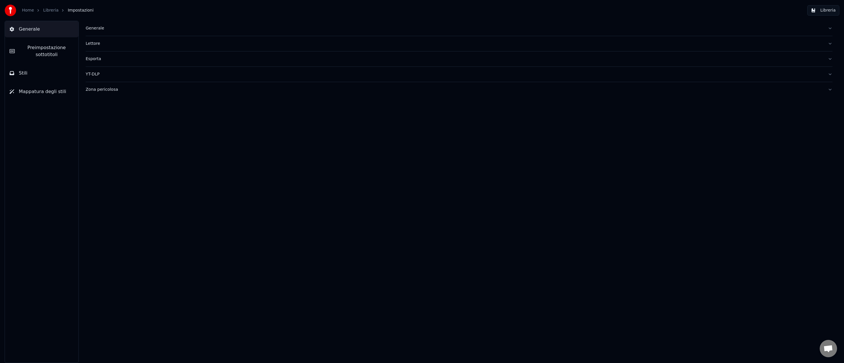
click at [55, 55] on span "Preimpostazione sottotitoli" at bounding box center [46, 51] width 54 height 14
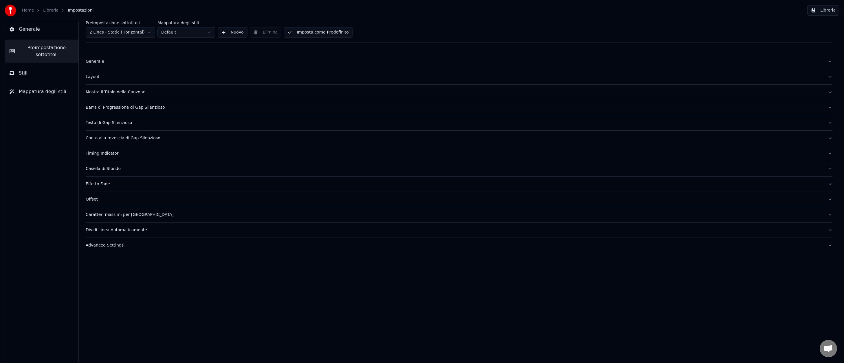
click at [98, 75] on div "Layout" at bounding box center [454, 77] width 737 height 6
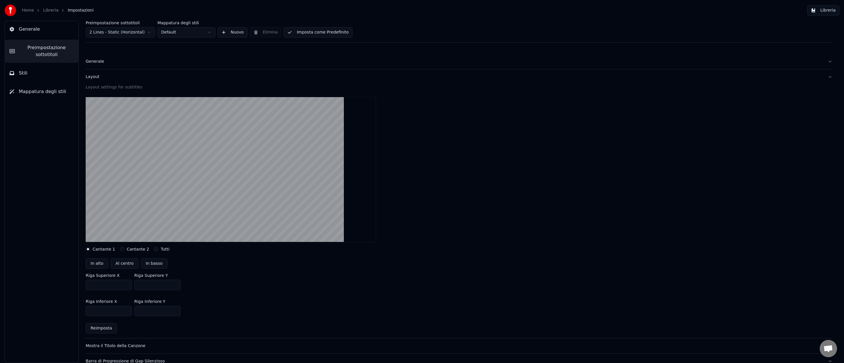
click at [120, 250] on button "Cantante 2" at bounding box center [122, 249] width 5 height 5
click at [90, 249] on button "Cantante 1" at bounding box center [88, 249] width 5 height 5
click at [121, 250] on button "Cantante 2" at bounding box center [122, 249] width 5 height 5
drag, startPoint x: 148, startPoint y: 285, endPoint x: 138, endPoint y: 284, distance: 9.9
click at [138, 284] on input "***" at bounding box center [157, 285] width 46 height 10
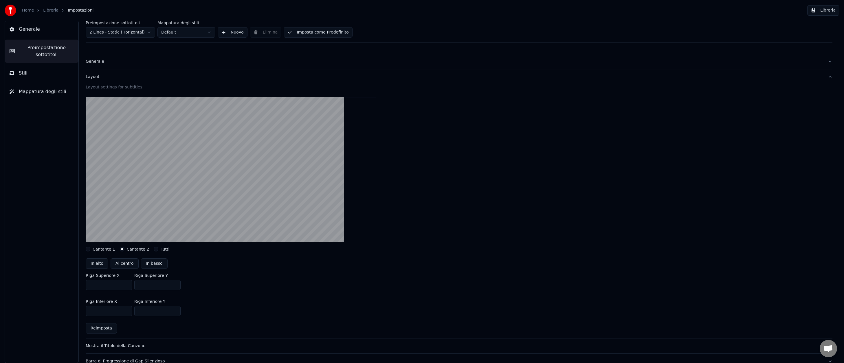
click at [89, 249] on button "Cantante 1" at bounding box center [88, 249] width 5 height 5
click at [154, 249] on button "Tutti" at bounding box center [156, 249] width 5 height 5
drag, startPoint x: 149, startPoint y: 304, endPoint x: 136, endPoint y: 302, distance: 12.8
click at [136, 302] on input "***" at bounding box center [157, 304] width 46 height 10
click at [120, 249] on button "Cantante 2" at bounding box center [122, 249] width 5 height 5
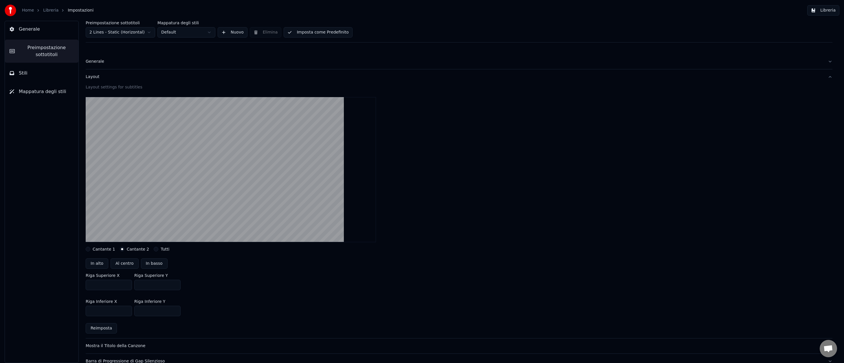
click at [90, 249] on button "Cantante 1" at bounding box center [88, 249] width 5 height 5
click at [122, 249] on div "Cantante 2" at bounding box center [135, 249] width 30 height 5
click at [121, 249] on button "Cantante 2" at bounding box center [122, 249] width 5 height 5
drag, startPoint x: 140, startPoint y: 284, endPoint x: 134, endPoint y: 284, distance: 6.1
click at [134, 284] on input "***" at bounding box center [157, 285] width 46 height 10
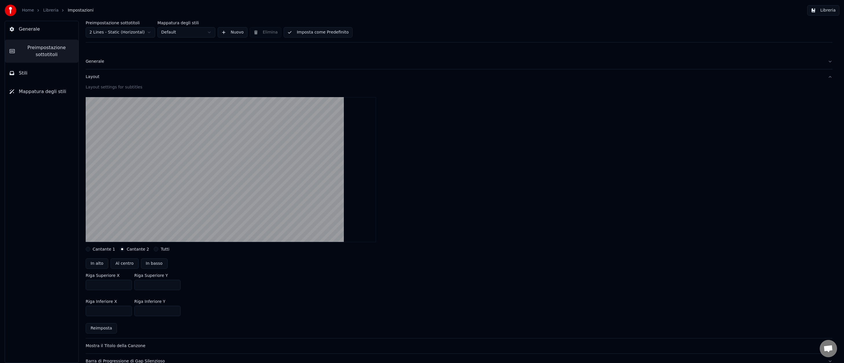
type input "***"
drag, startPoint x: 147, startPoint y: 311, endPoint x: 134, endPoint y: 311, distance: 13.0
click at [134, 311] on input "***" at bounding box center [157, 311] width 46 height 10
type input "***"
click at [822, 10] on button "Libreria" at bounding box center [823, 10] width 32 height 10
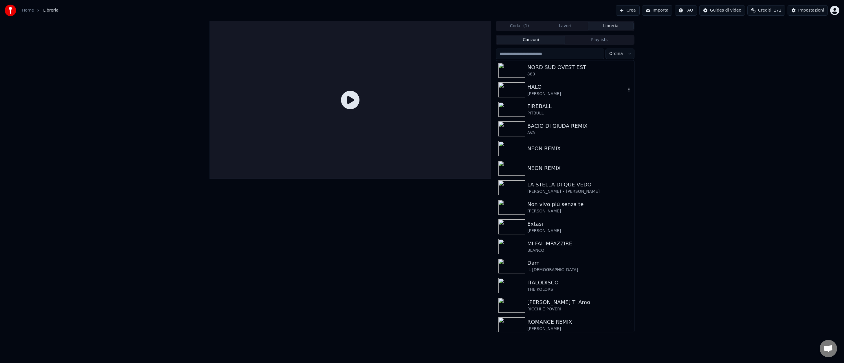
click at [509, 87] on img at bounding box center [511, 89] width 27 height 15
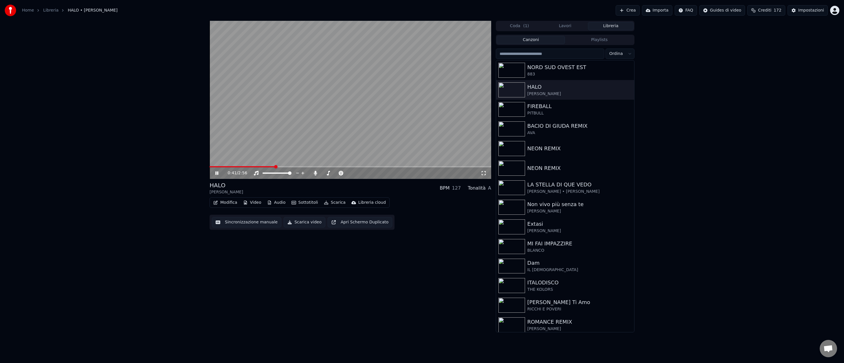
click at [275, 166] on span at bounding box center [350, 166] width 282 height 1
click at [288, 166] on span at bounding box center [350, 166] width 282 height 1
click at [294, 166] on span at bounding box center [350, 166] width 282 height 1
click at [303, 166] on span at bounding box center [350, 166] width 282 height 1
click at [270, 167] on span at bounding box center [350, 166] width 282 height 1
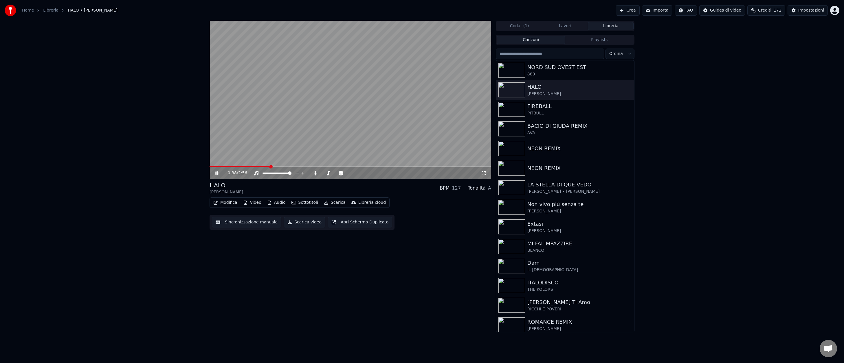
click at [264, 166] on span at bounding box center [239, 166] width 60 height 1
click at [217, 174] on icon at bounding box center [221, 173] width 14 height 5
click at [512, 186] on img at bounding box center [511, 188] width 27 height 15
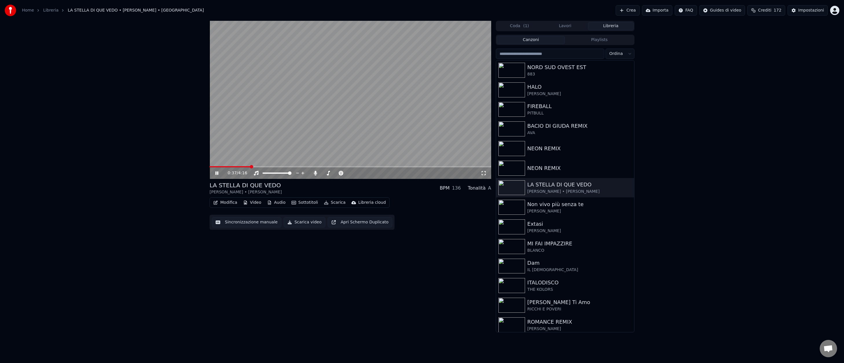
click at [250, 167] on span at bounding box center [350, 166] width 282 height 1
click at [282, 166] on span at bounding box center [350, 166] width 282 height 1
click at [217, 175] on icon at bounding box center [216, 173] width 3 height 3
click at [217, 174] on icon at bounding box center [216, 173] width 3 height 4
click at [217, 174] on icon at bounding box center [216, 173] width 3 height 3
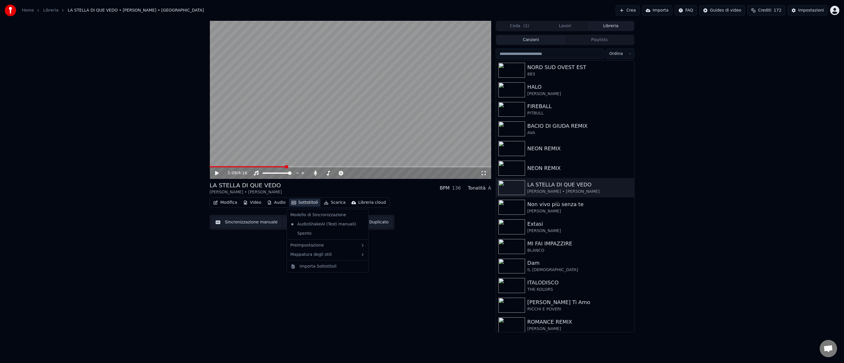
click at [308, 201] on button "Sottotitoli" at bounding box center [304, 203] width 31 height 8
click at [397, 330] on div "FIGO STILE?" at bounding box center [388, 330] width 48 height 9
click at [217, 173] on icon at bounding box center [216, 173] width 3 height 3
click at [337, 202] on button "Scarica" at bounding box center [334, 203] width 26 height 8
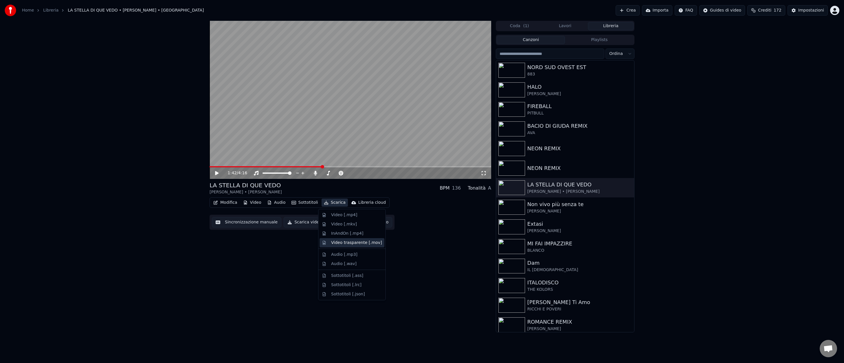
click at [348, 244] on div "Video trasparente [.mov]" at bounding box center [356, 243] width 51 height 6
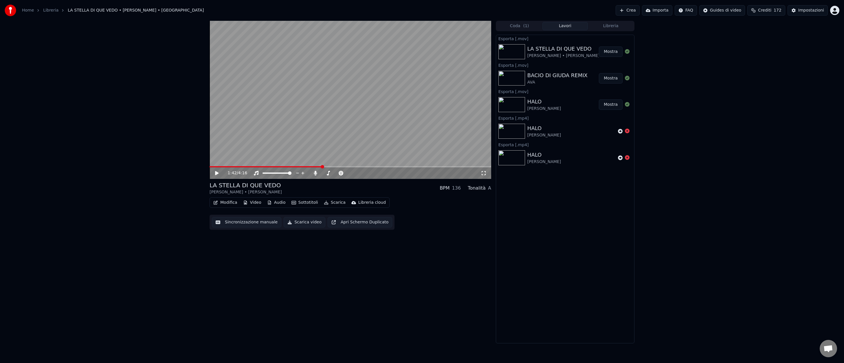
click at [616, 78] on button "Mostra" at bounding box center [611, 78] width 24 height 10
click at [610, 53] on button "Mostra" at bounding box center [611, 52] width 24 height 10
